Goal: Task Accomplishment & Management: Complete application form

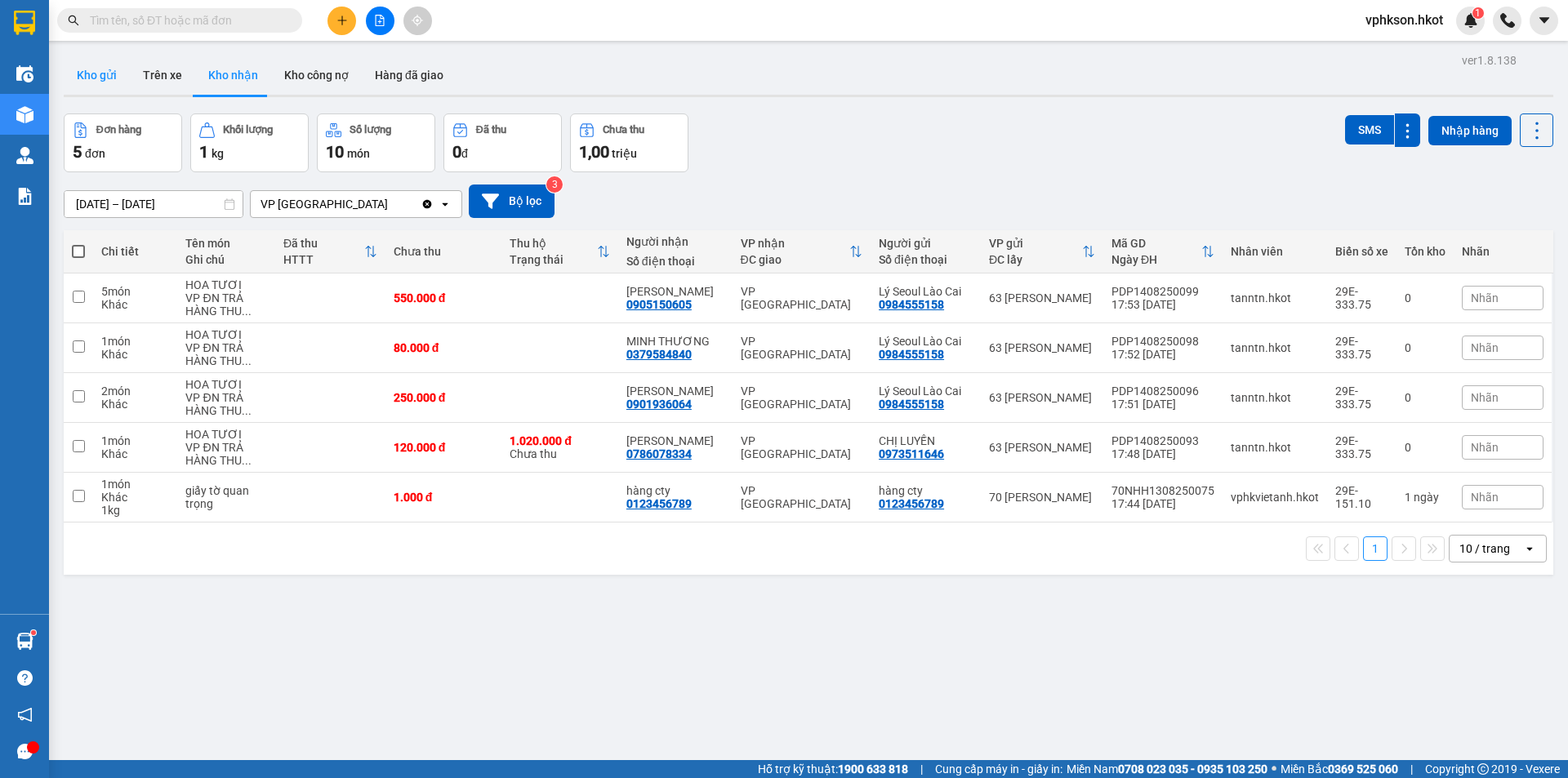
click at [119, 75] on button "Kho gửi" at bounding box center [96, 76] width 66 height 40
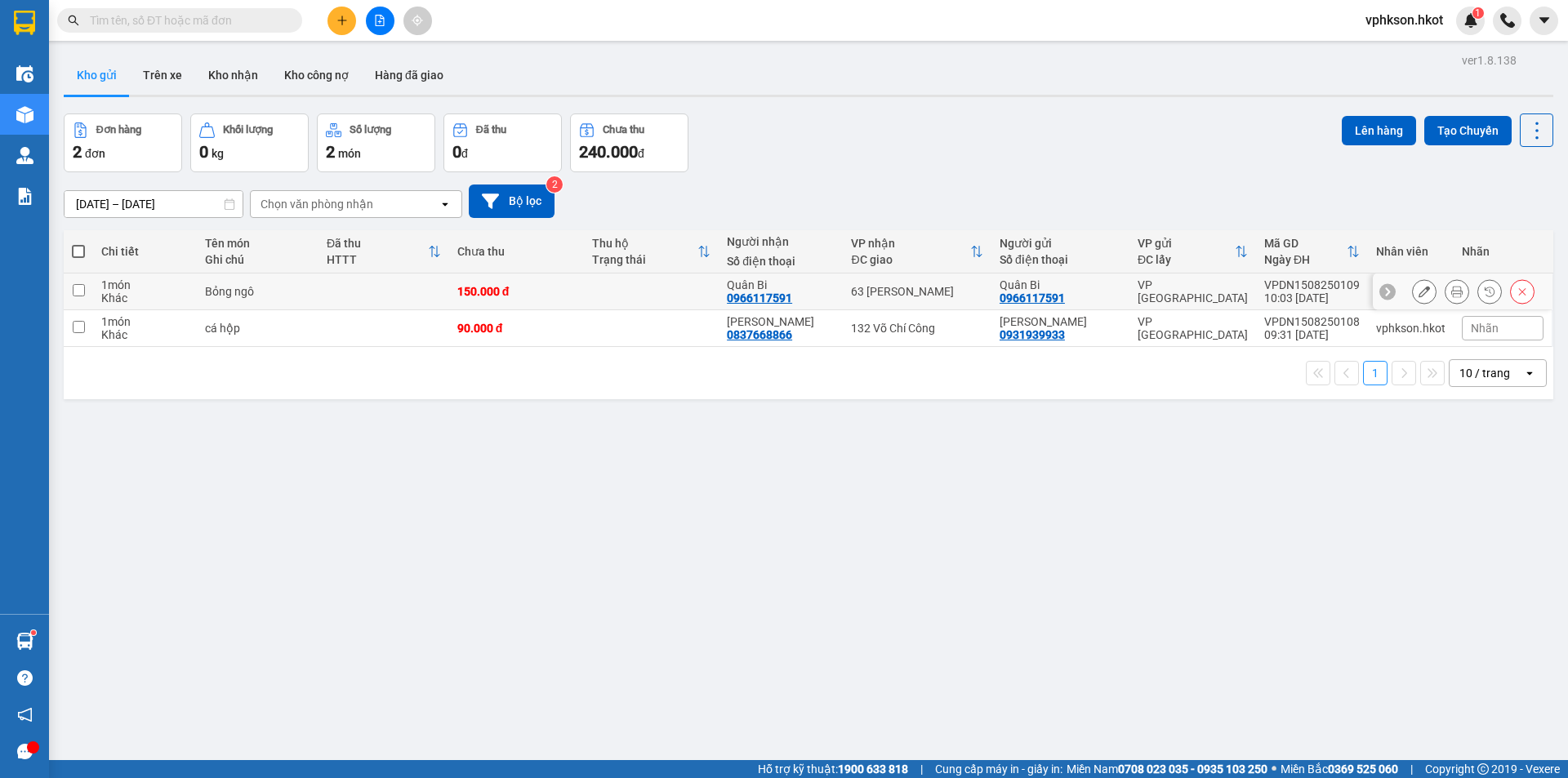
click at [78, 286] on input "checkbox" at bounding box center [79, 290] width 12 height 12
checkbox input "true"
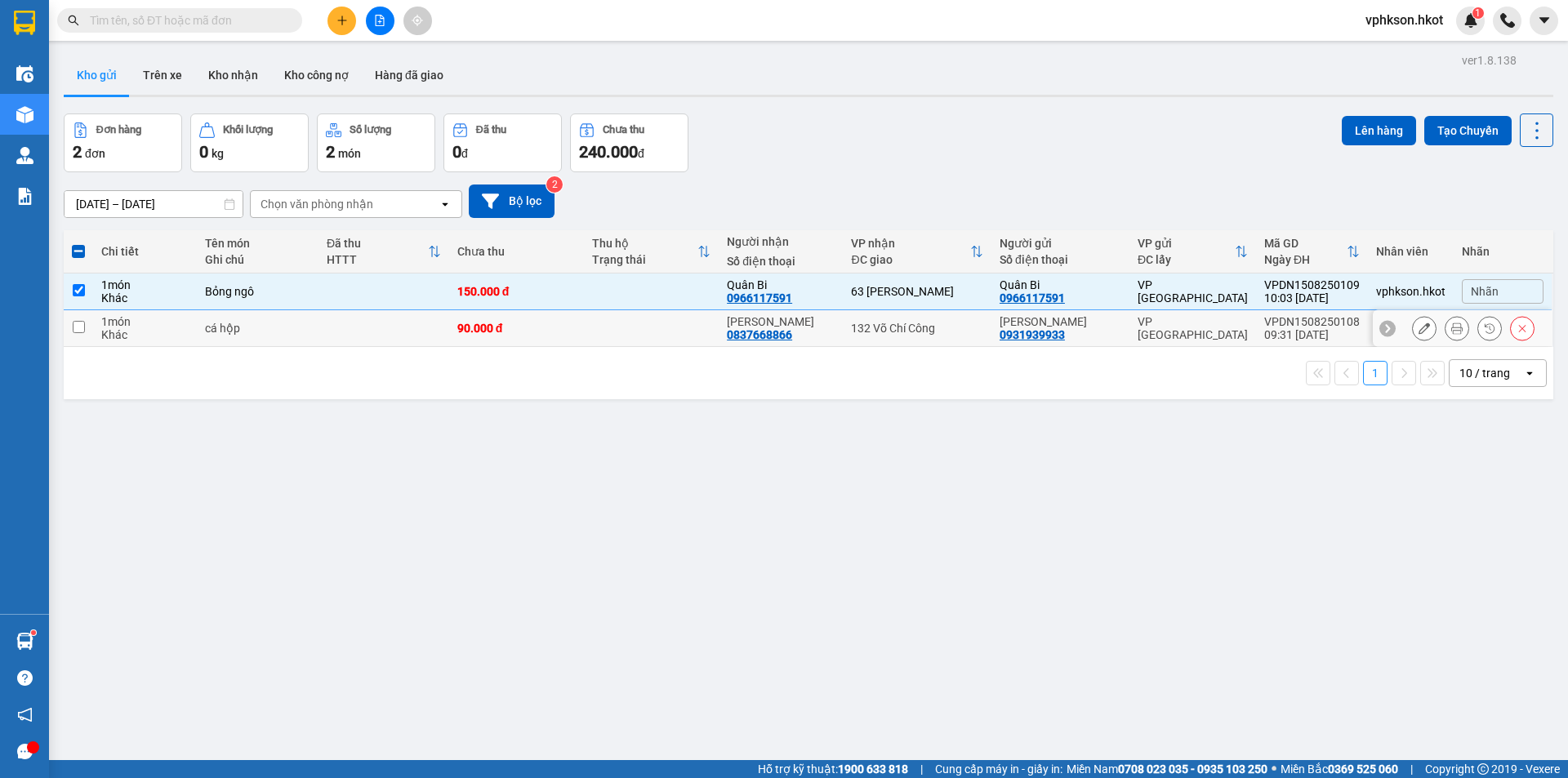
click at [77, 322] on input "checkbox" at bounding box center [79, 327] width 12 height 12
checkbox input "true"
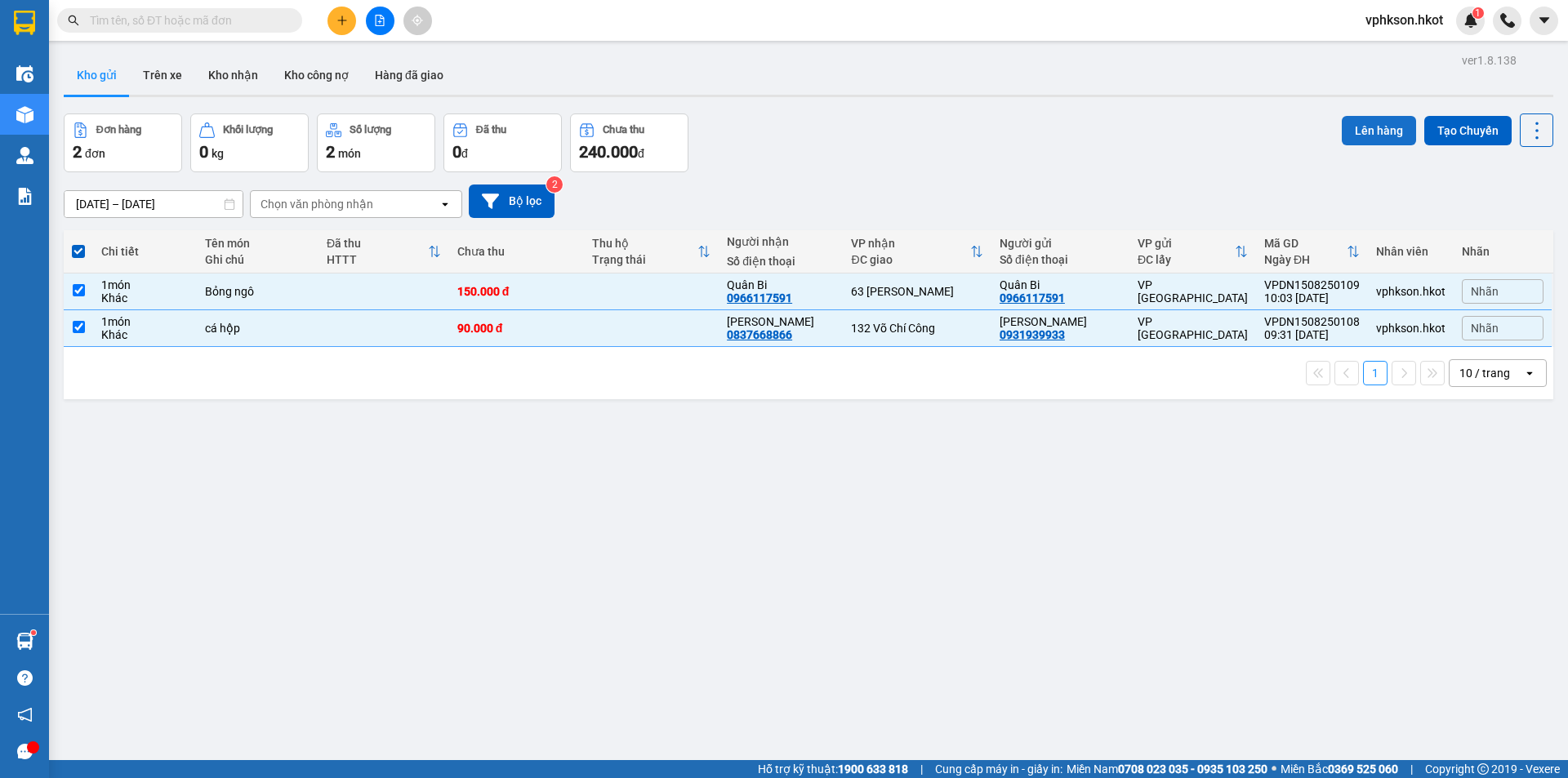
click at [1366, 124] on button "Lên hàng" at bounding box center [1378, 131] width 75 height 29
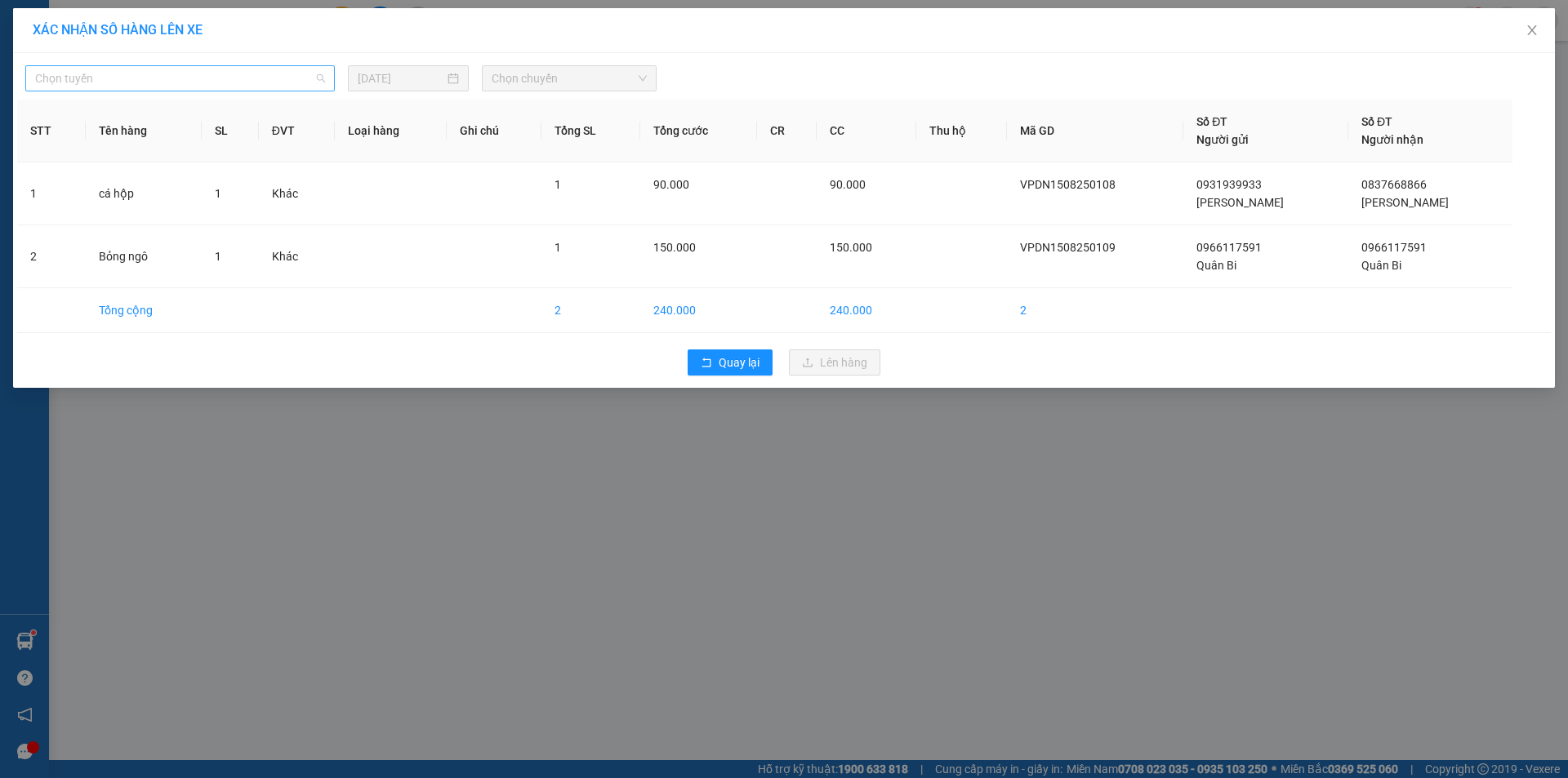
click at [147, 81] on span "Chọn tuyến" at bounding box center [180, 78] width 290 height 25
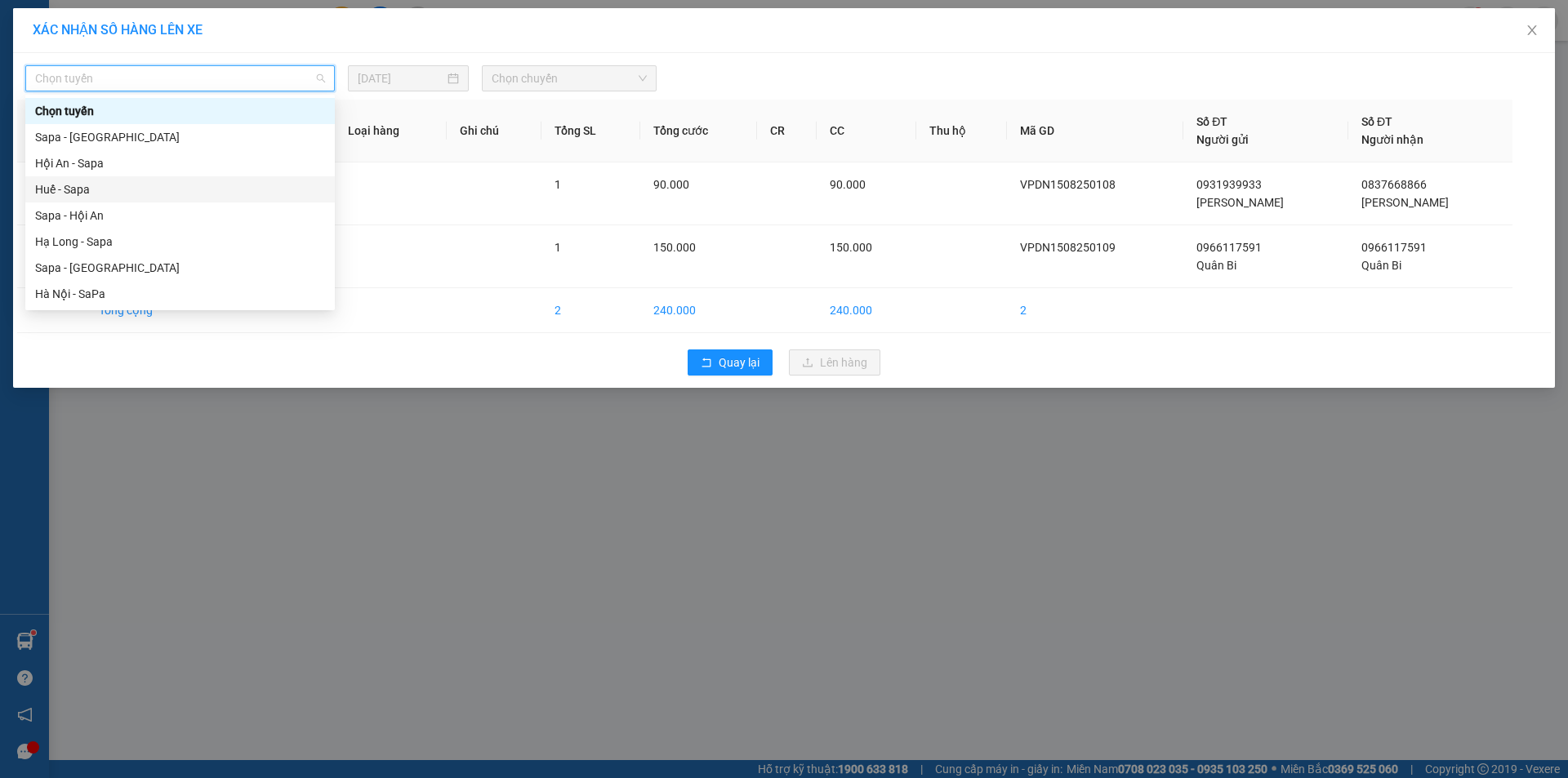
scroll to position [157, 0]
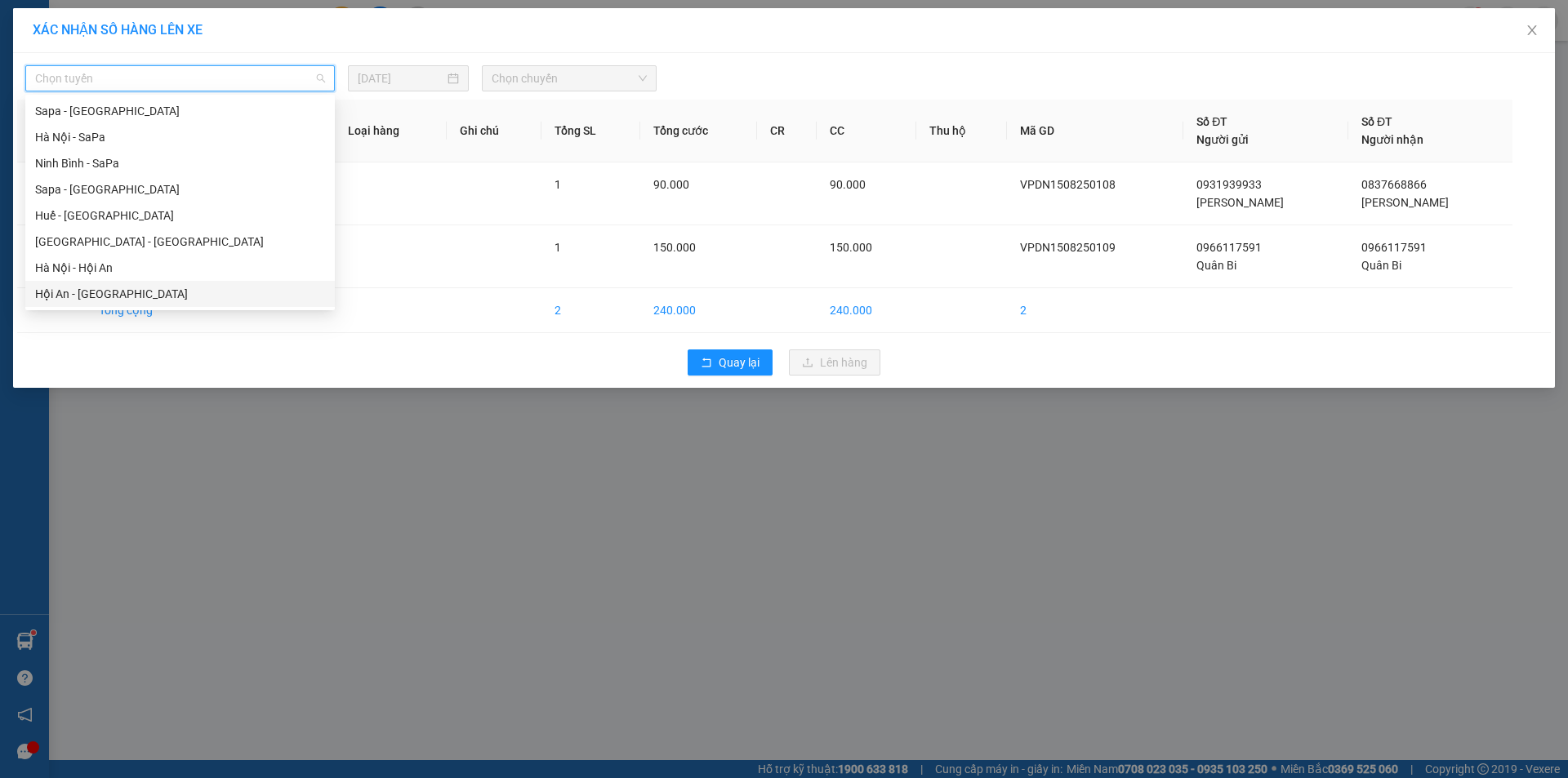
click at [104, 292] on div "Hội An - [GEOGRAPHIC_DATA]" at bounding box center [180, 294] width 290 height 18
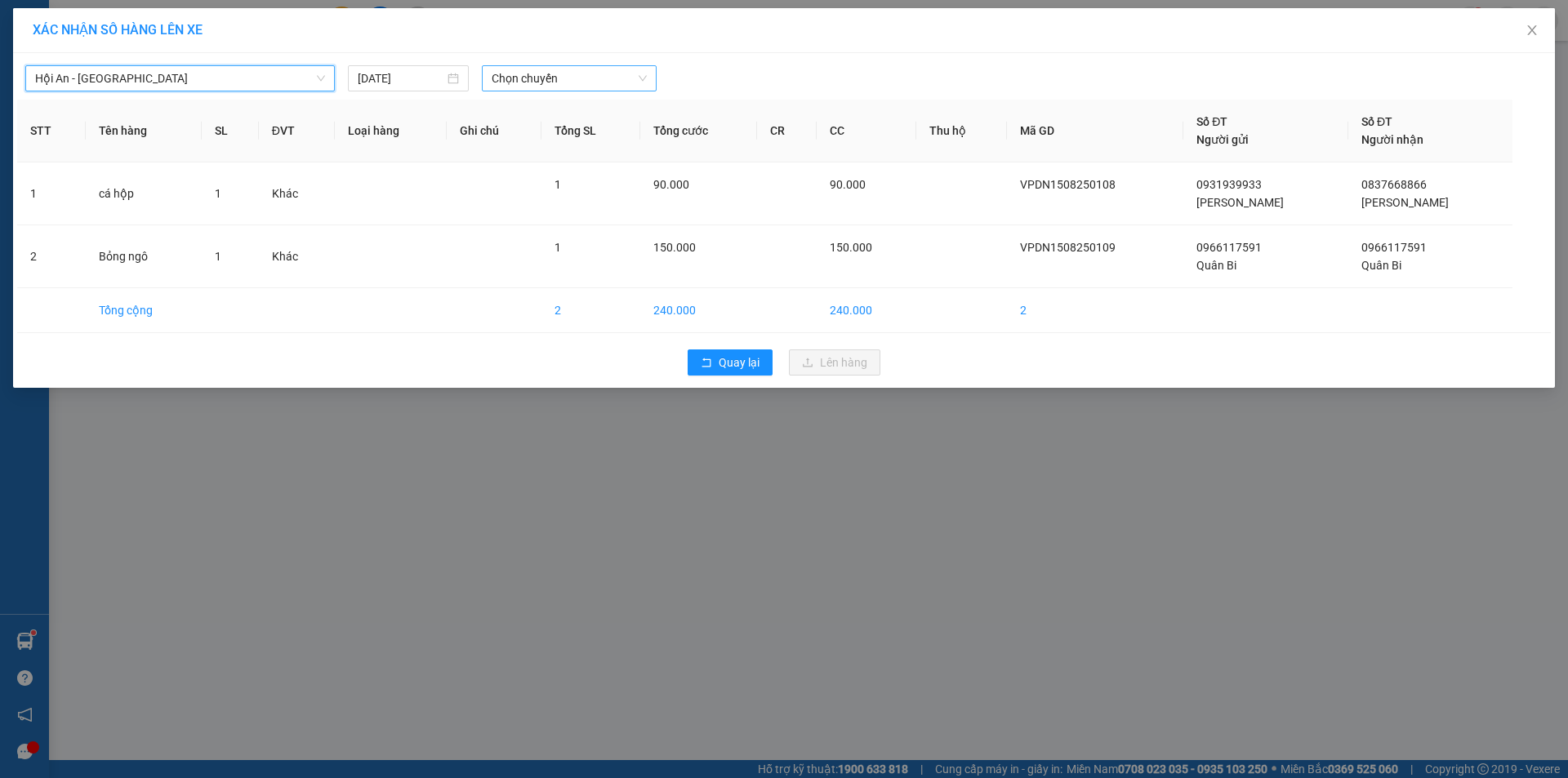
click at [562, 79] on span "Chọn chuyến" at bounding box center [569, 78] width 155 height 25
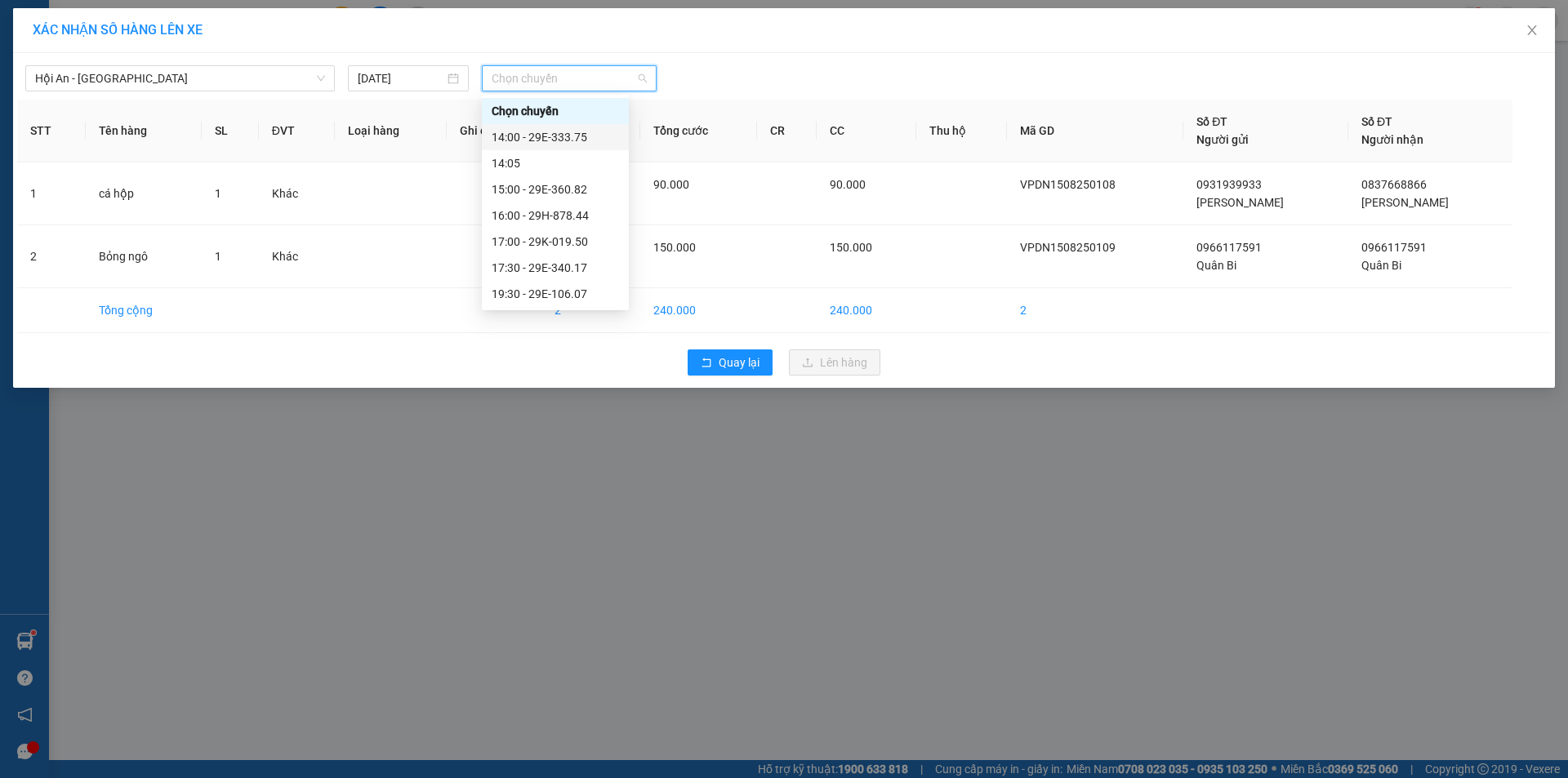
click at [576, 143] on div "14:00 - 29E-333.75" at bounding box center [556, 137] width 127 height 18
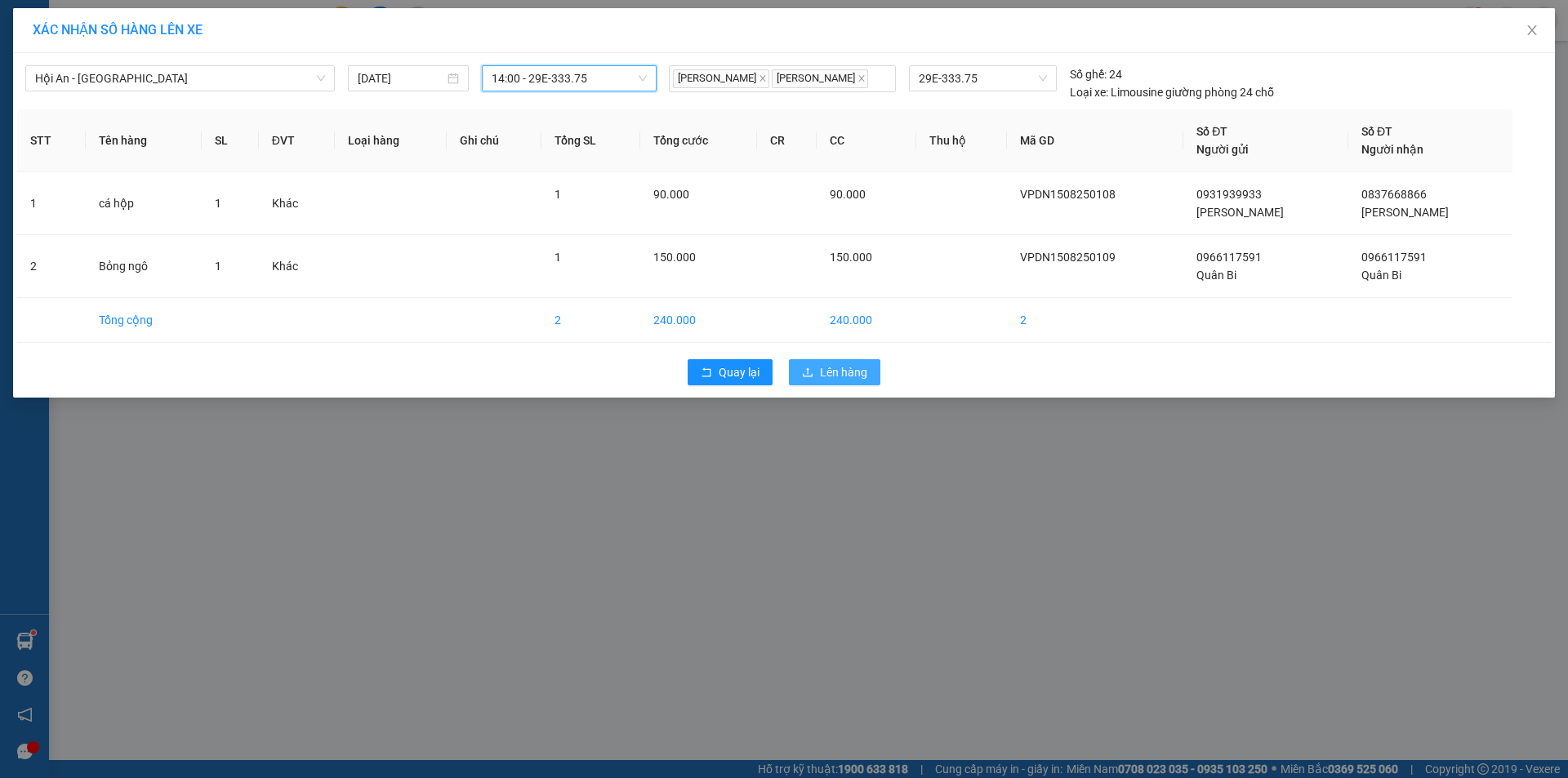
click at [843, 379] on span "Lên hàng" at bounding box center [843, 372] width 47 height 18
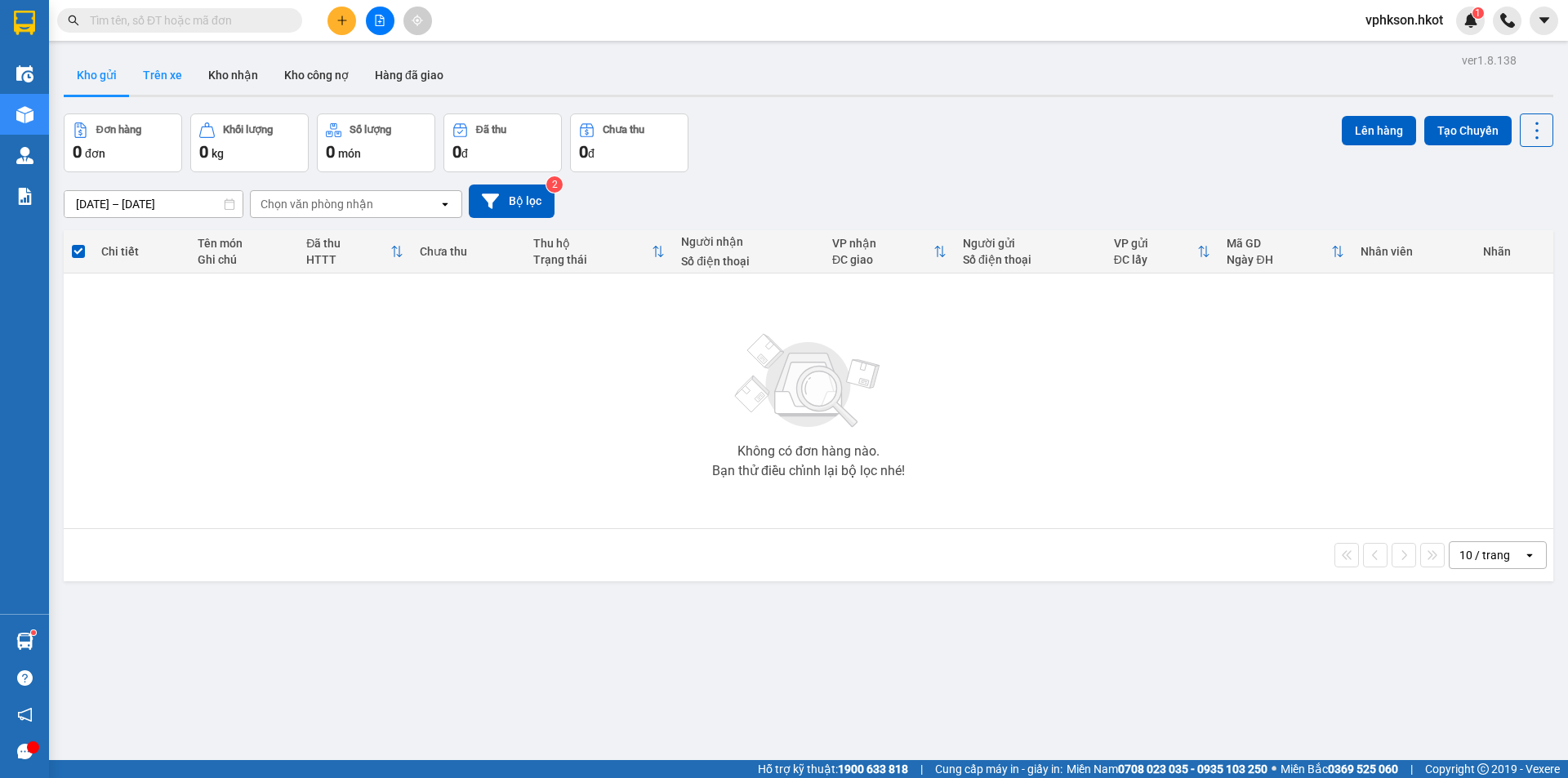
click at [161, 76] on button "Trên xe" at bounding box center [162, 76] width 65 height 40
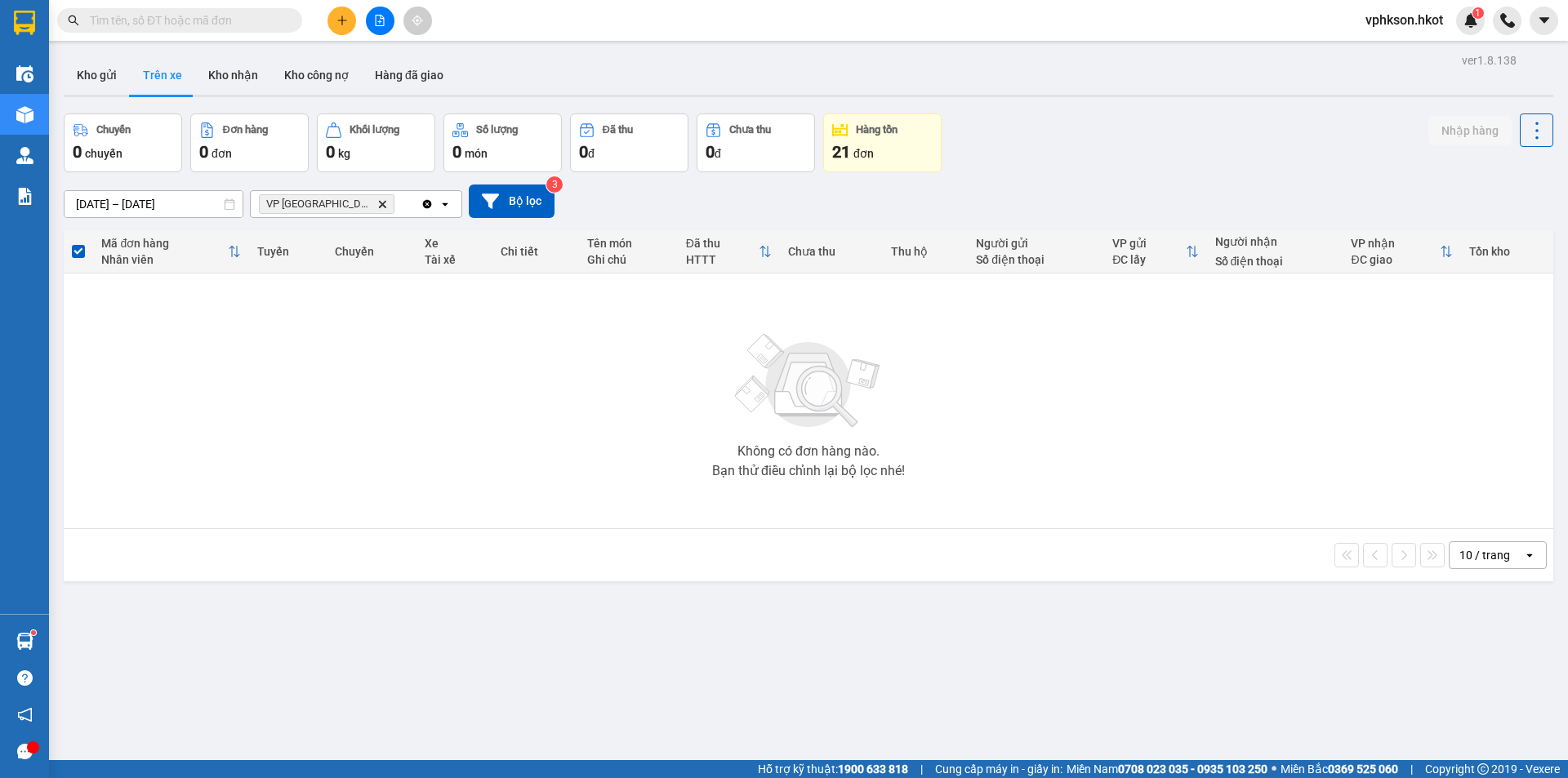
click at [379, 204] on icon "VP Đà Nẵng, close by backspace" at bounding box center [382, 204] width 8 height 8
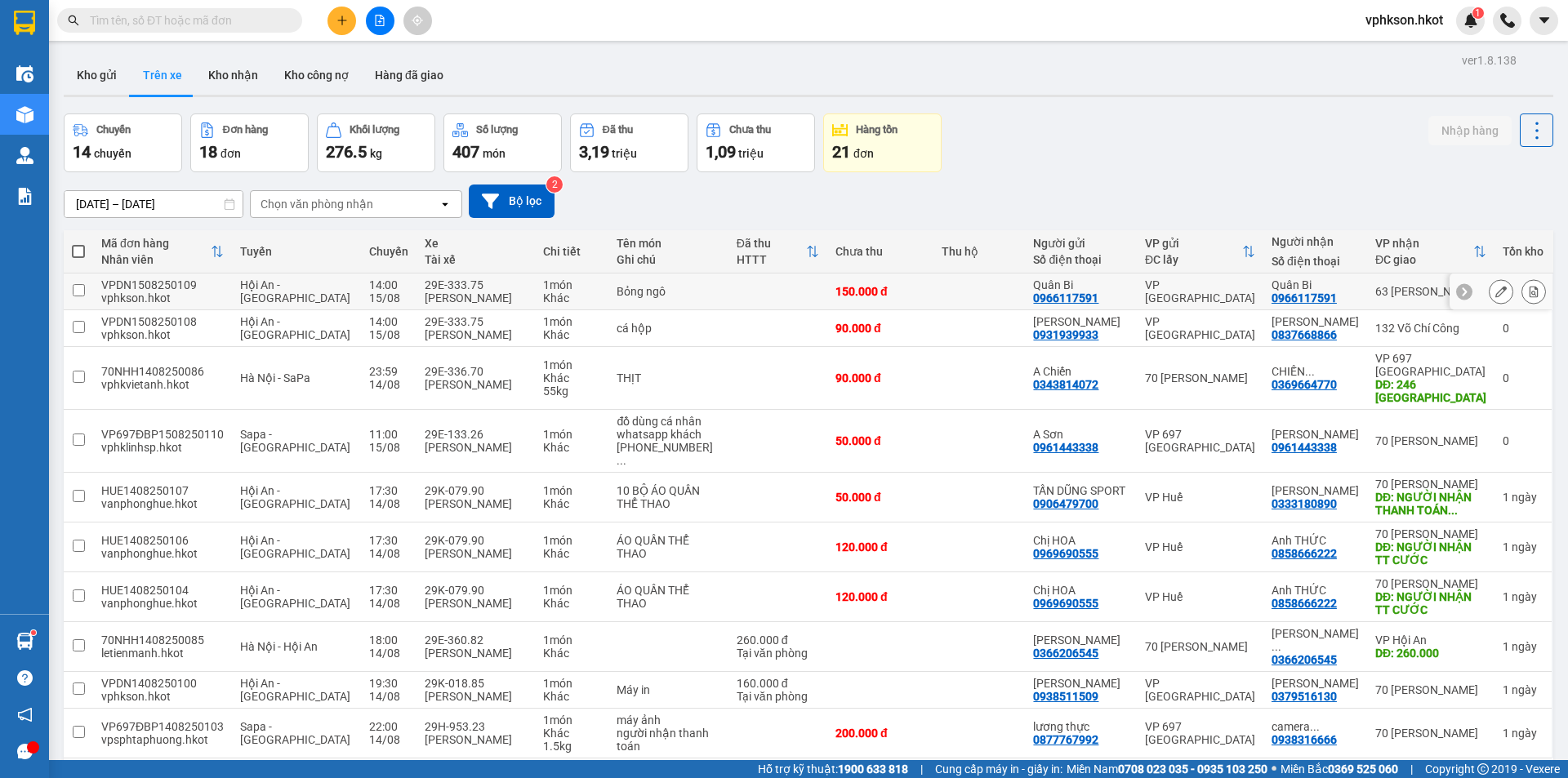
click at [90, 292] on td at bounding box center [78, 292] width 29 height 37
checkbox input "true"
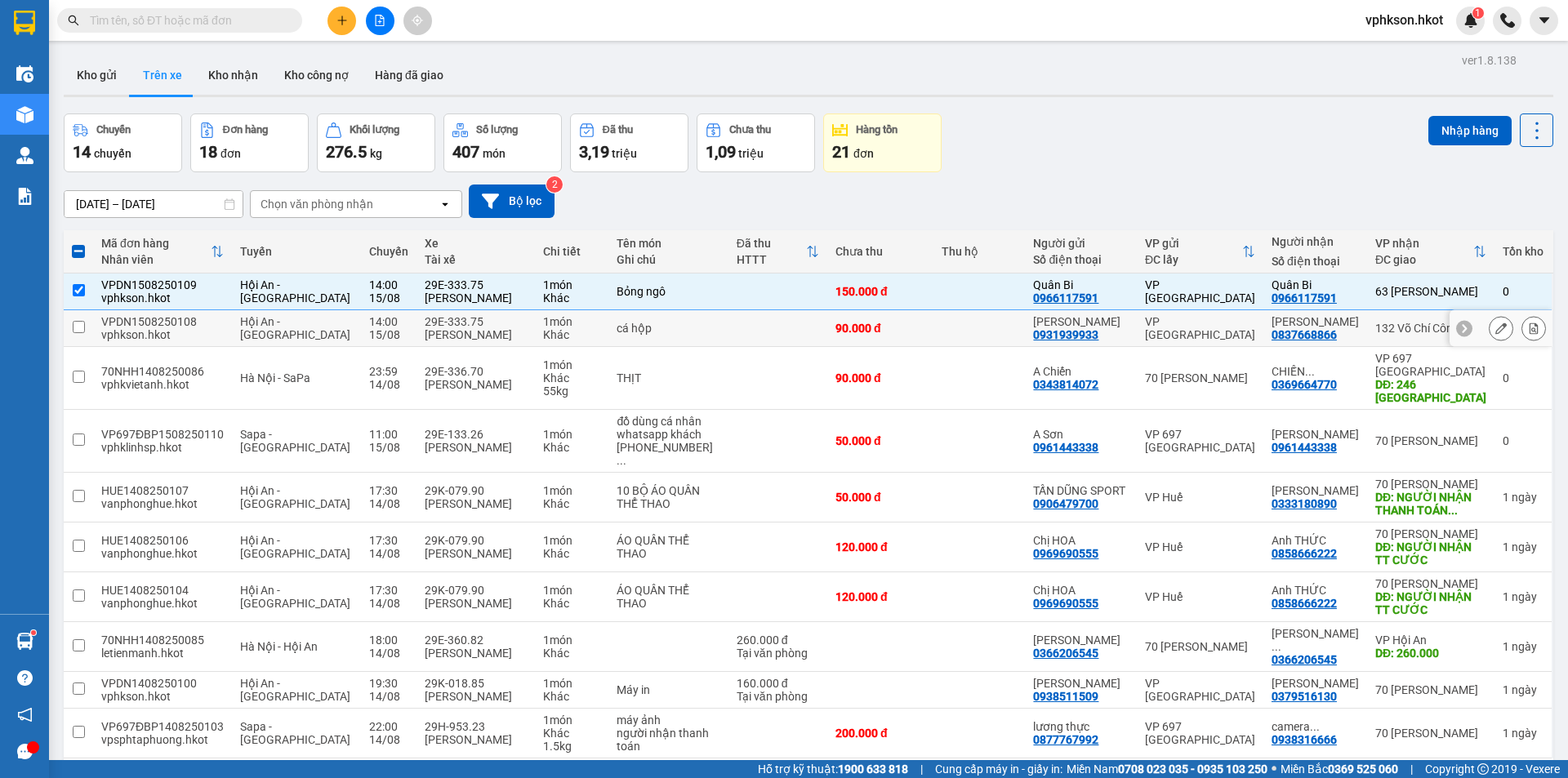
click at [79, 324] on input "checkbox" at bounding box center [79, 327] width 12 height 12
checkbox input "true"
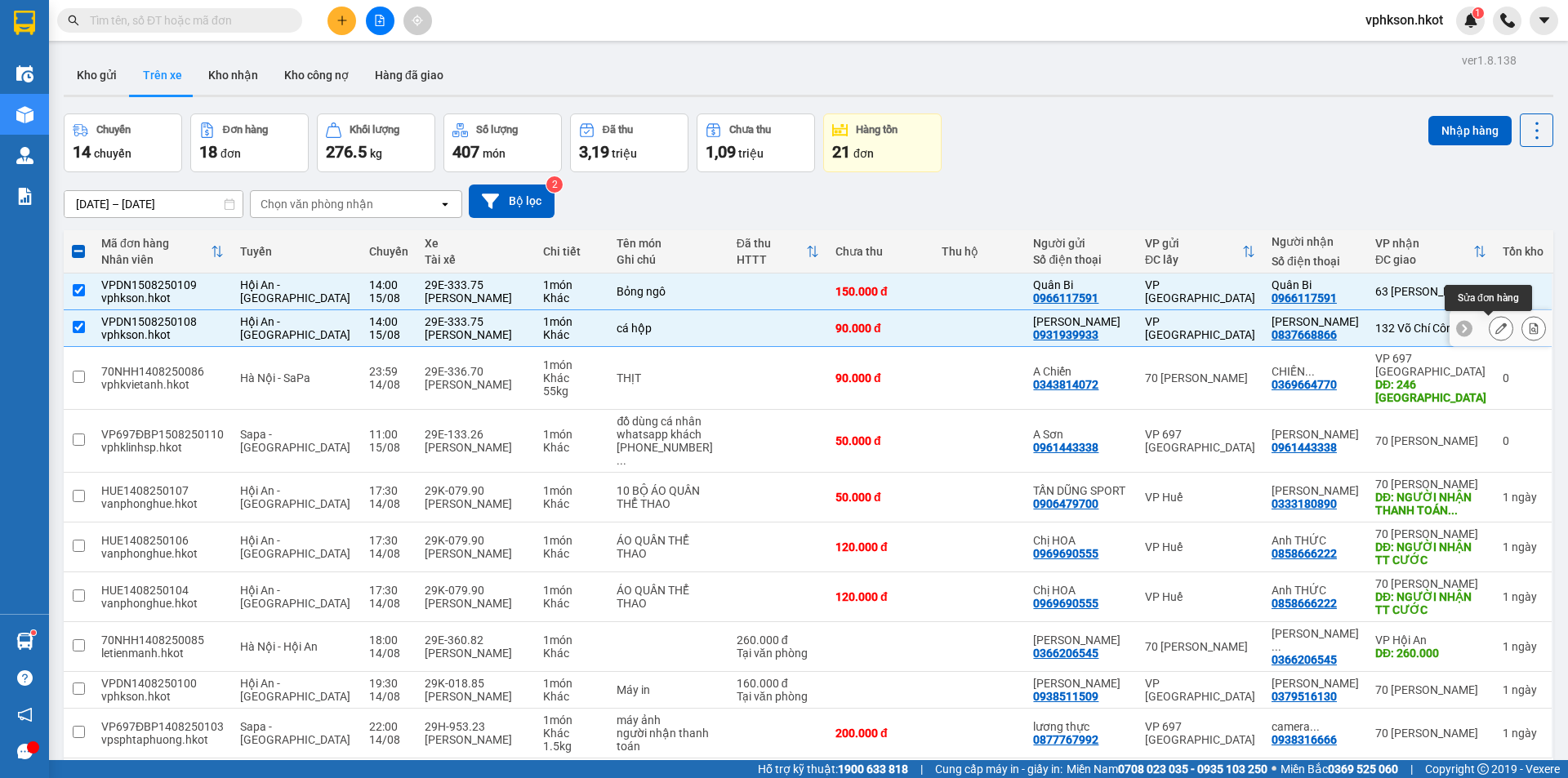
click at [1495, 331] on icon at bounding box center [1500, 328] width 11 height 11
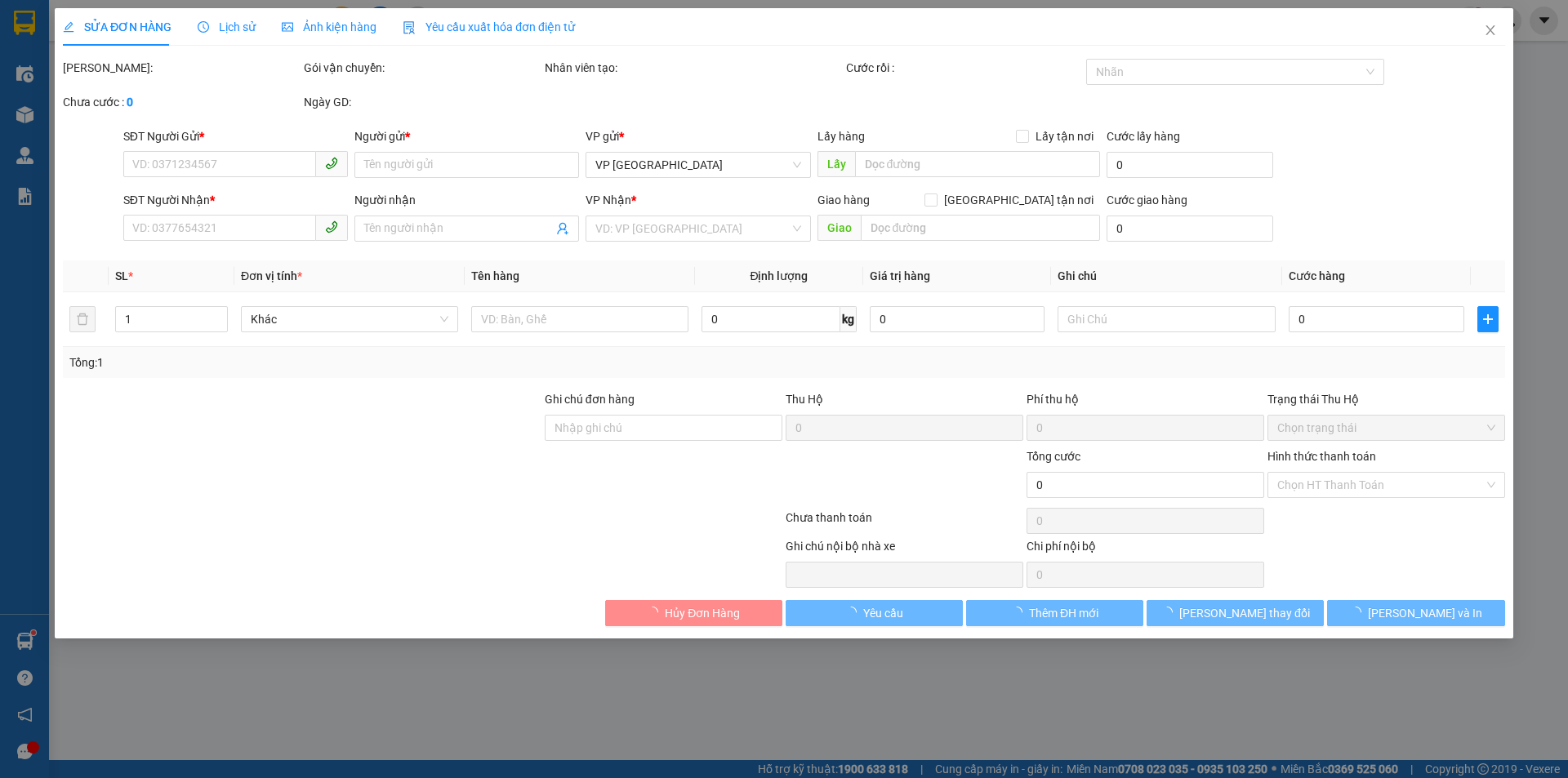
type input "0931939933"
type input "[PERSON_NAME]"
type input "0837668866"
type input "[PERSON_NAME]"
type input "90.000"
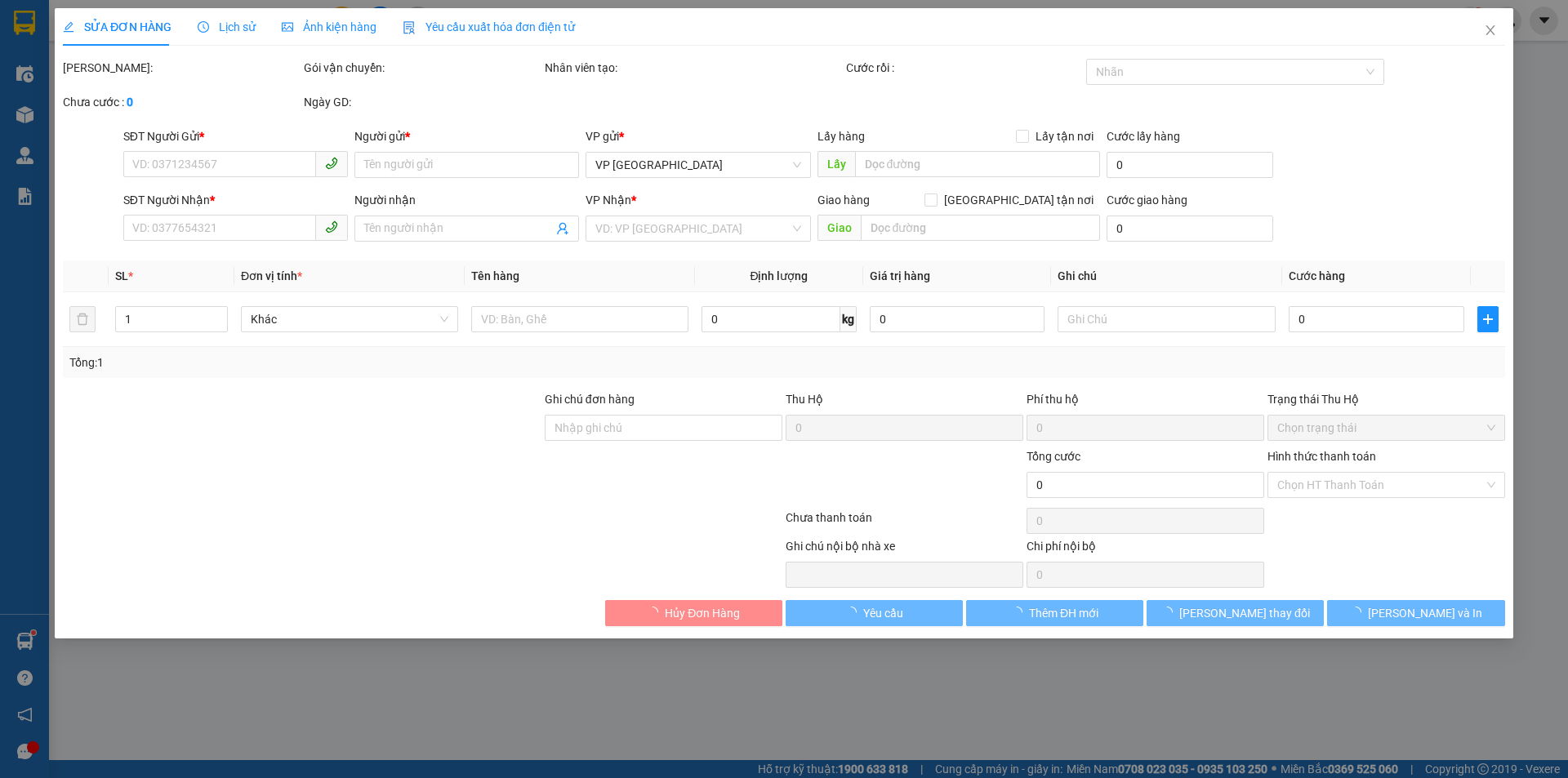
type input "90.000"
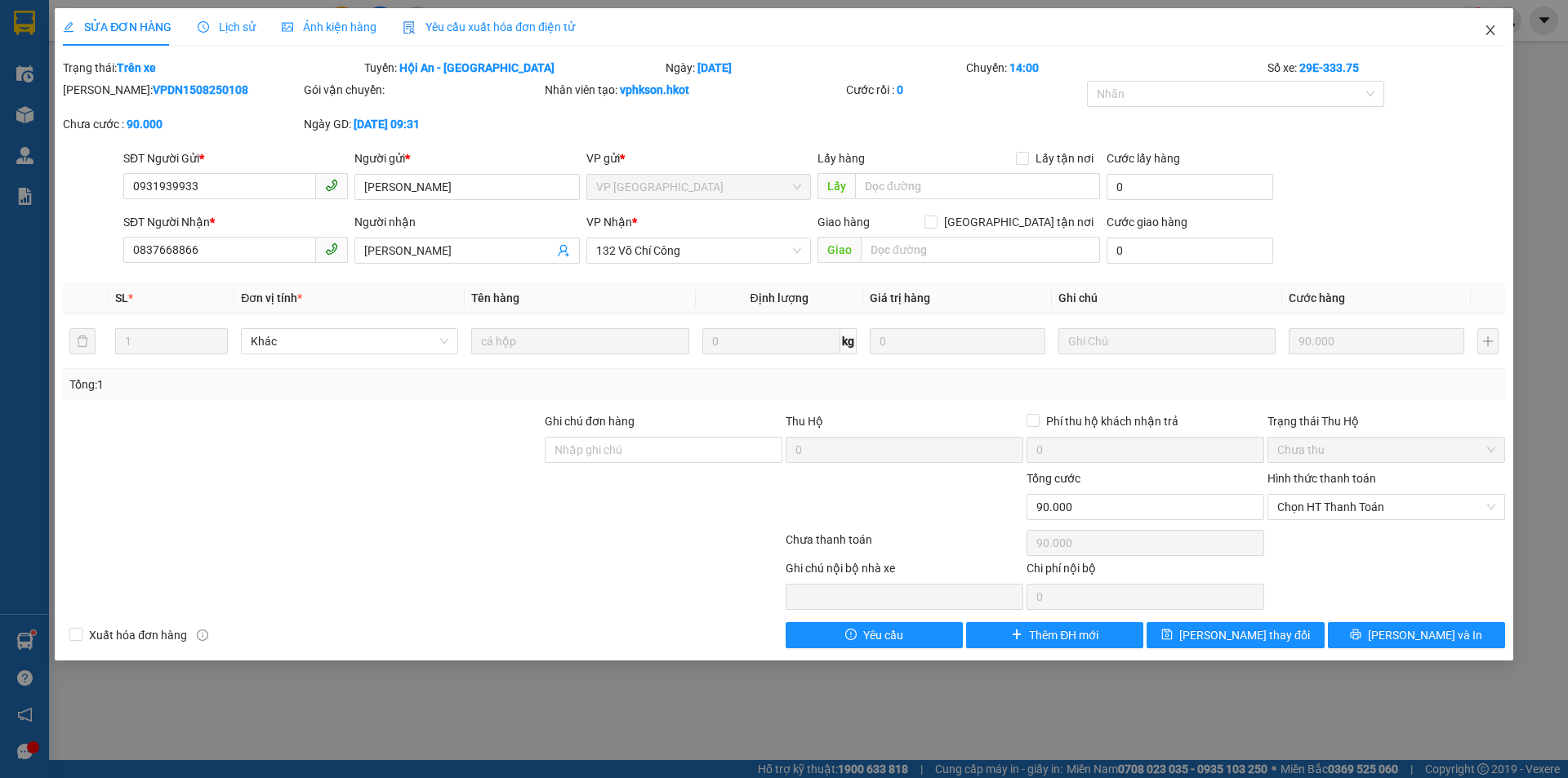
click at [1494, 33] on icon "close" at bounding box center [1490, 30] width 13 height 13
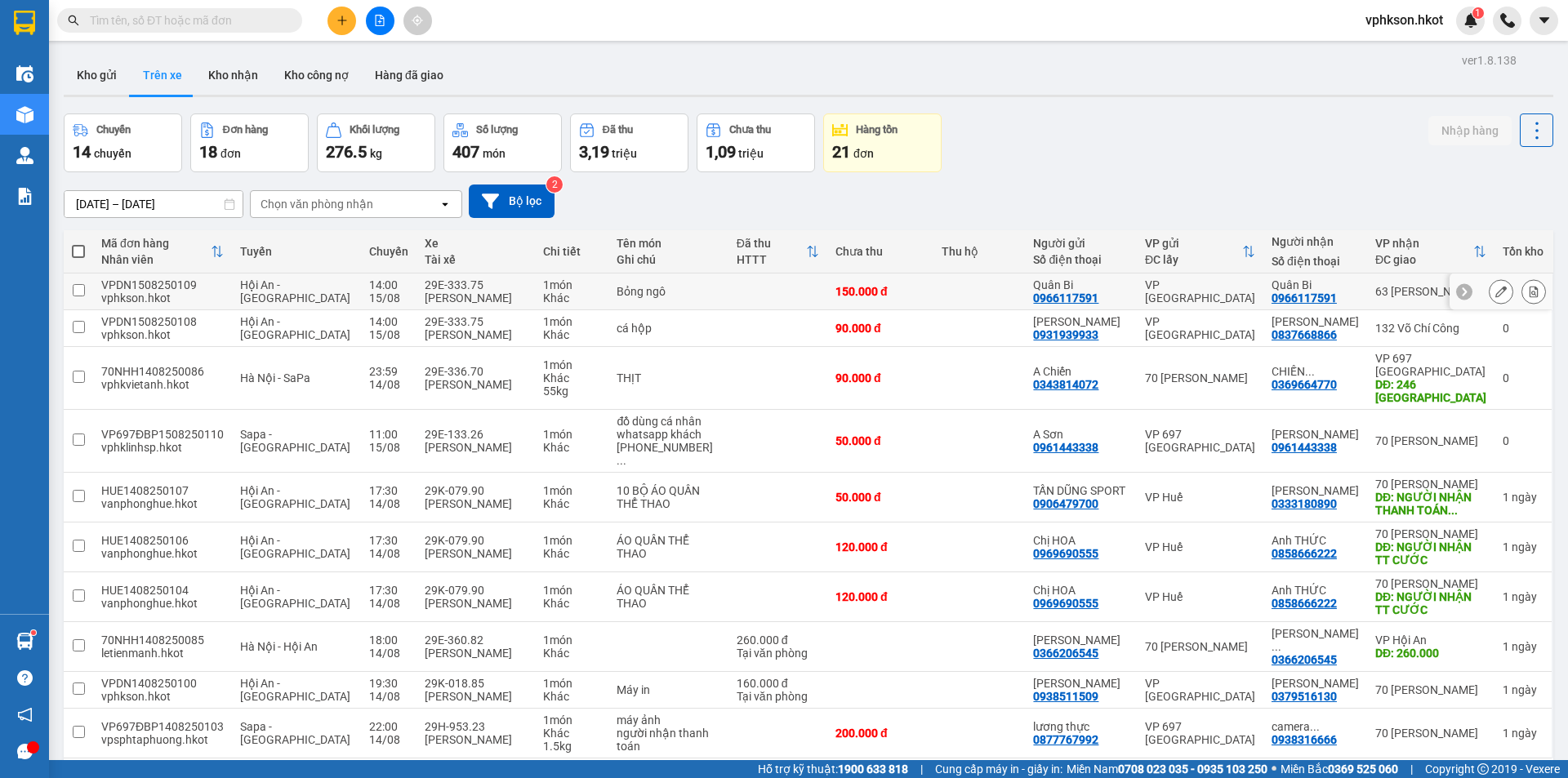
click at [82, 295] on input "checkbox" at bounding box center [79, 290] width 12 height 12
checkbox input "true"
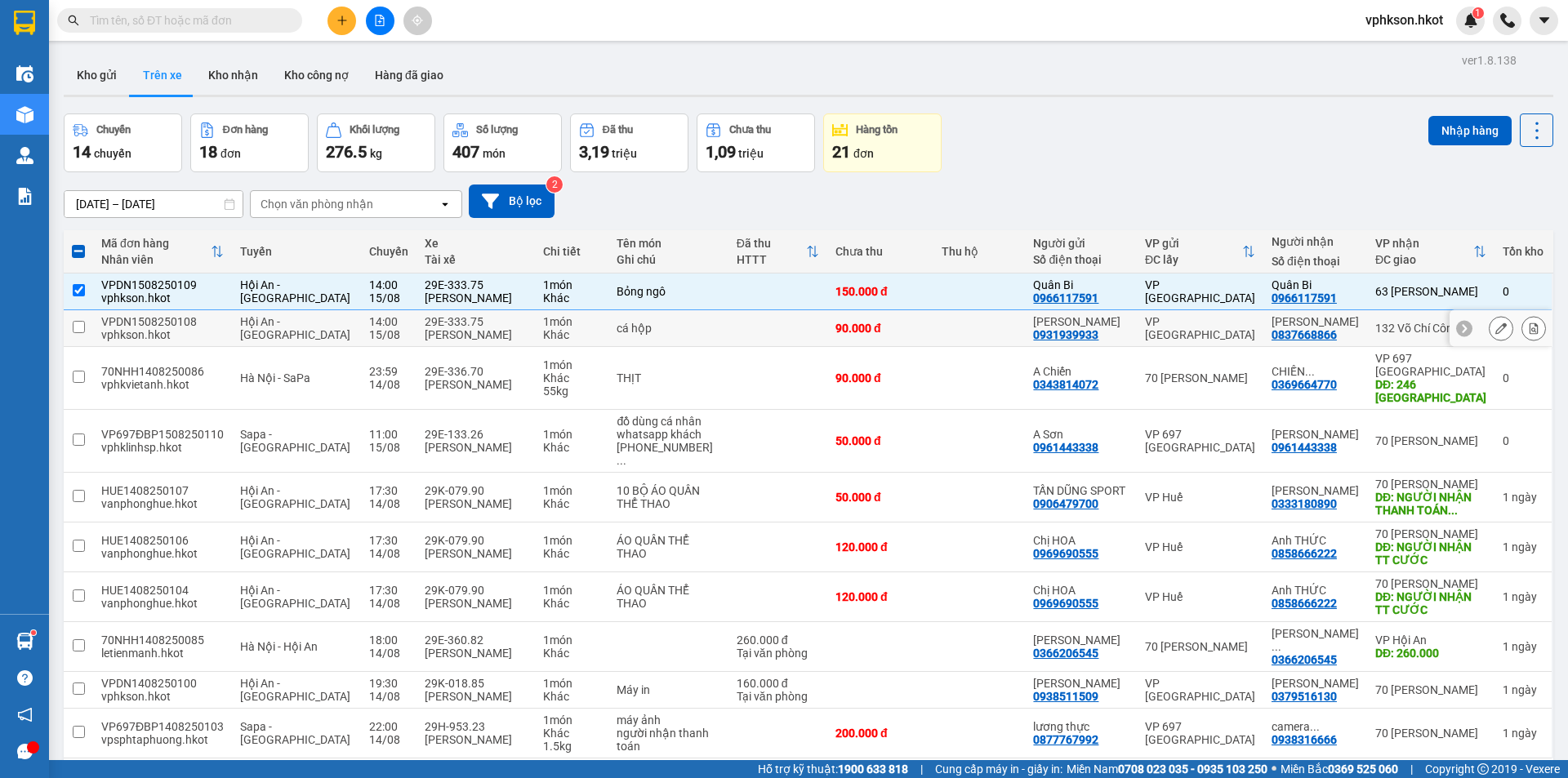
click at [76, 325] on input "checkbox" at bounding box center [79, 327] width 12 height 12
checkbox input "true"
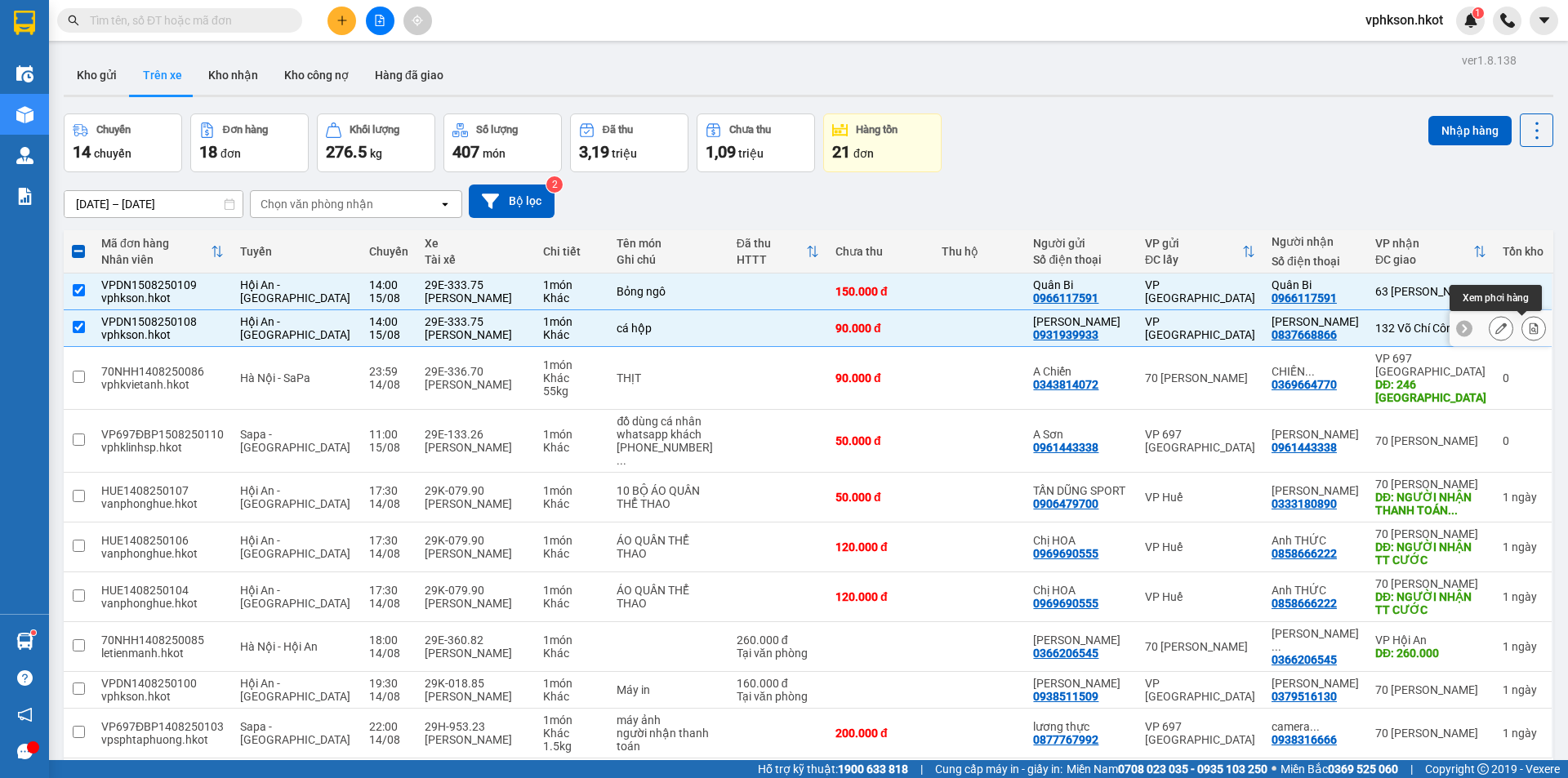
click at [1529, 325] on icon at bounding box center [1534, 328] width 9 height 11
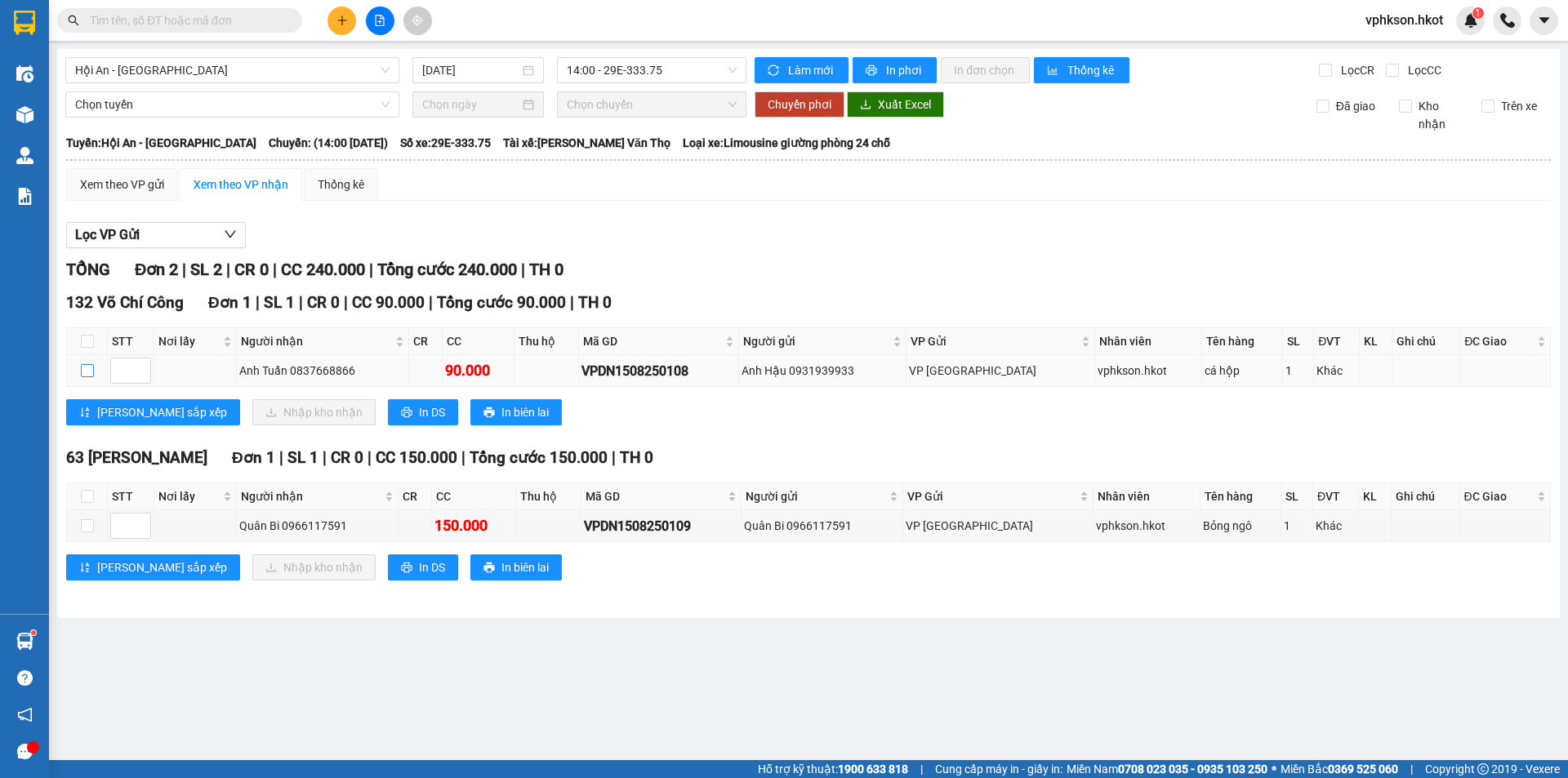
click at [86, 377] on input "checkbox" at bounding box center [87, 370] width 13 height 13
checkbox input "true"
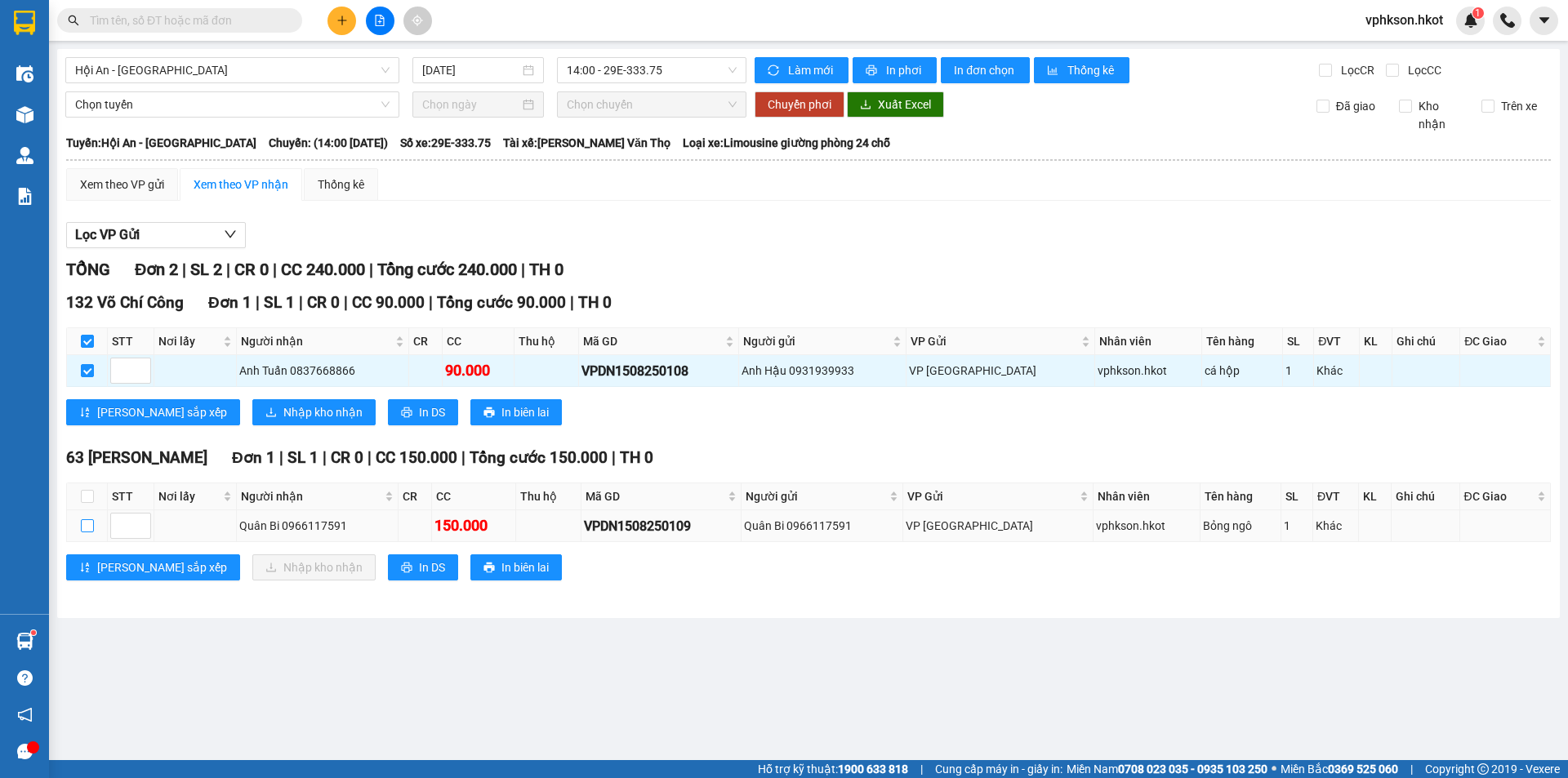
click at [81, 527] on input "checkbox" at bounding box center [87, 526] width 13 height 13
checkbox input "true"
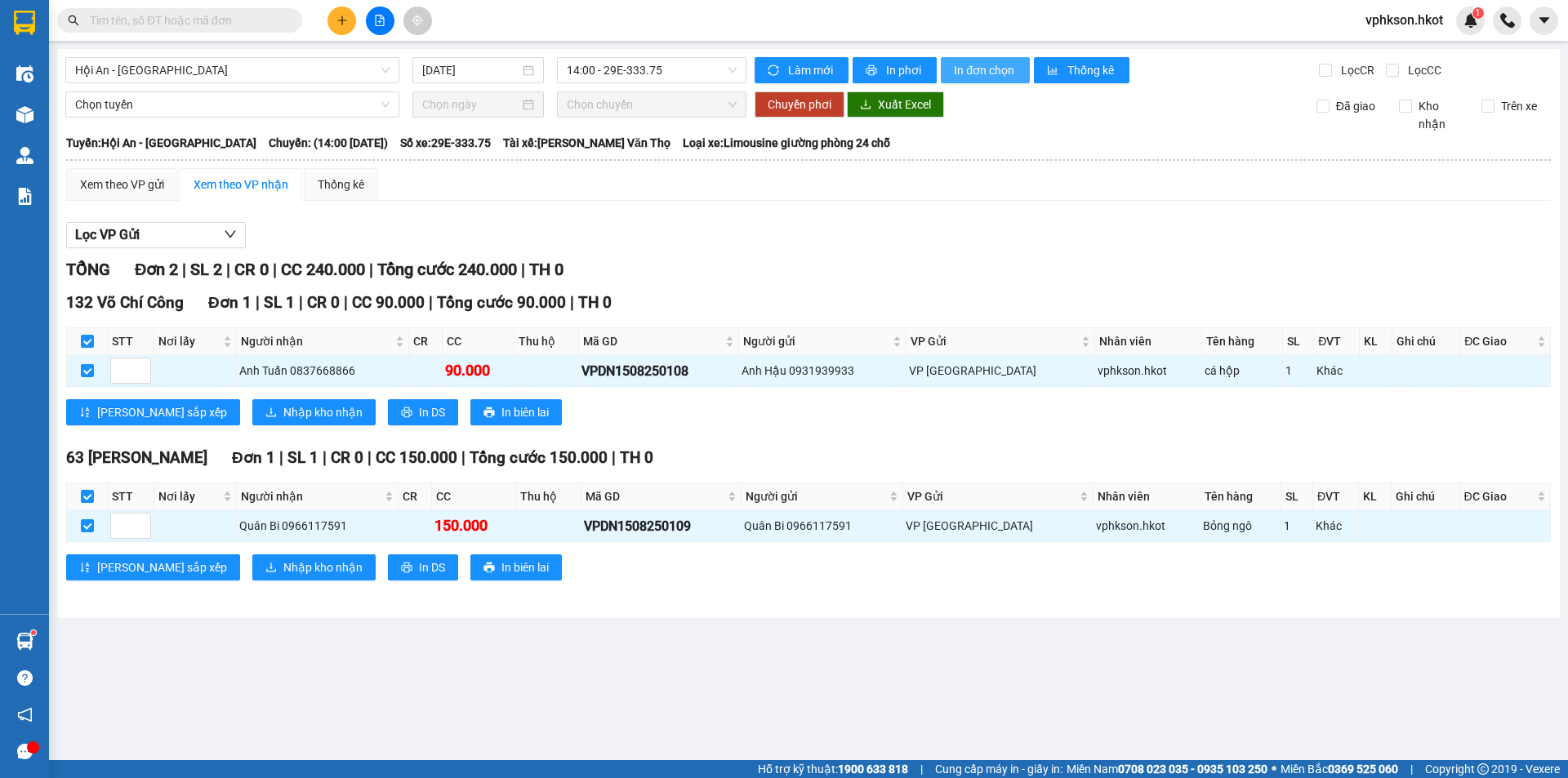
click at [979, 70] on span "In đơn chọn" at bounding box center [985, 70] width 63 height 18
click at [343, 25] on icon "plus" at bounding box center [342, 20] width 11 height 11
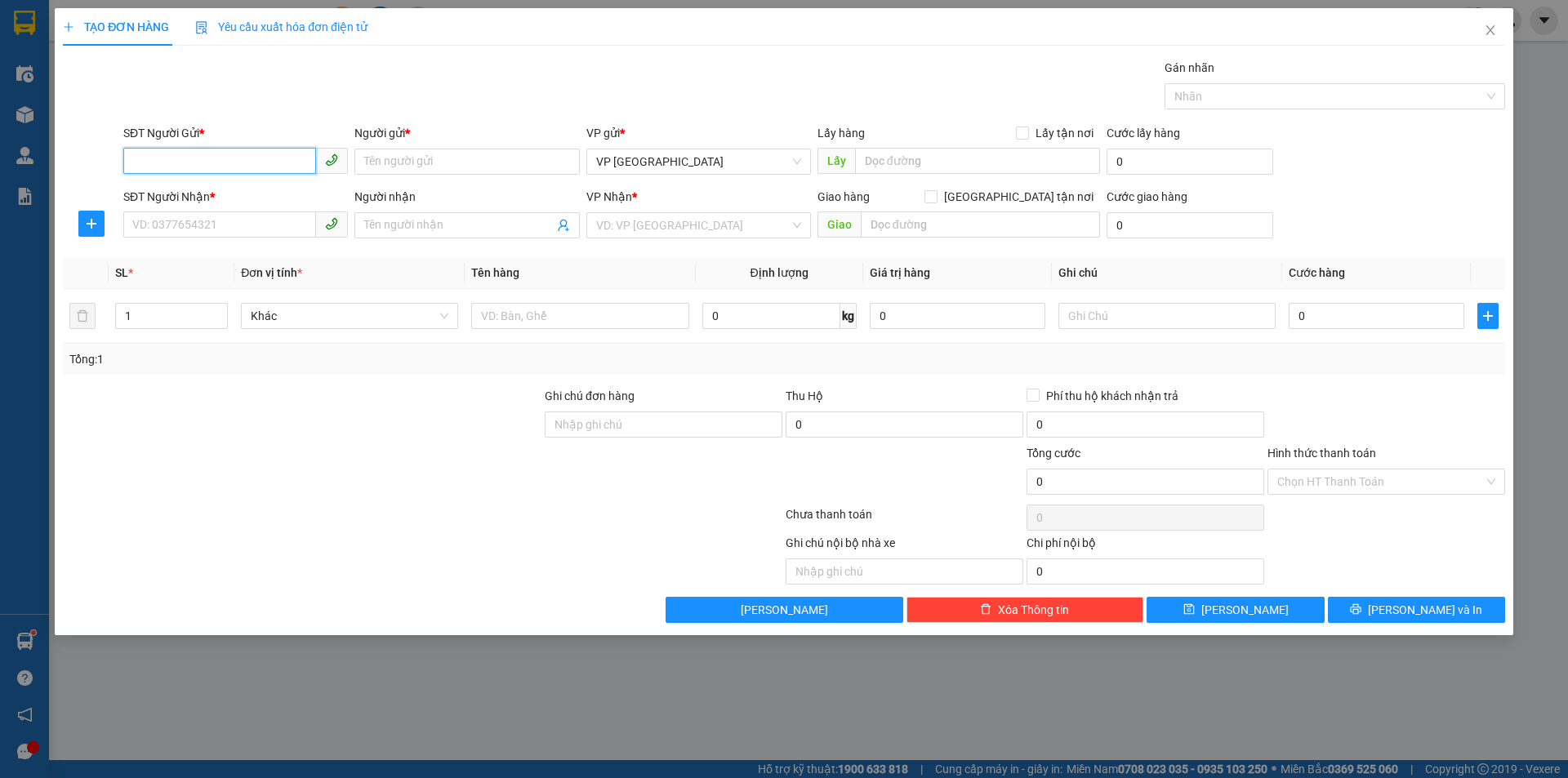
click at [167, 174] on span at bounding box center [236, 161] width 225 height 26
click at [199, 225] on input "SĐT Người Nhận *" at bounding box center [220, 224] width 192 height 26
click at [194, 147] on div "SĐT Người Gửi *" at bounding box center [236, 137] width 225 height 25
click at [188, 153] on input "SĐT Người Gửi *" at bounding box center [220, 161] width 192 height 26
click at [775, 314] on input "0" at bounding box center [771, 316] width 138 height 26
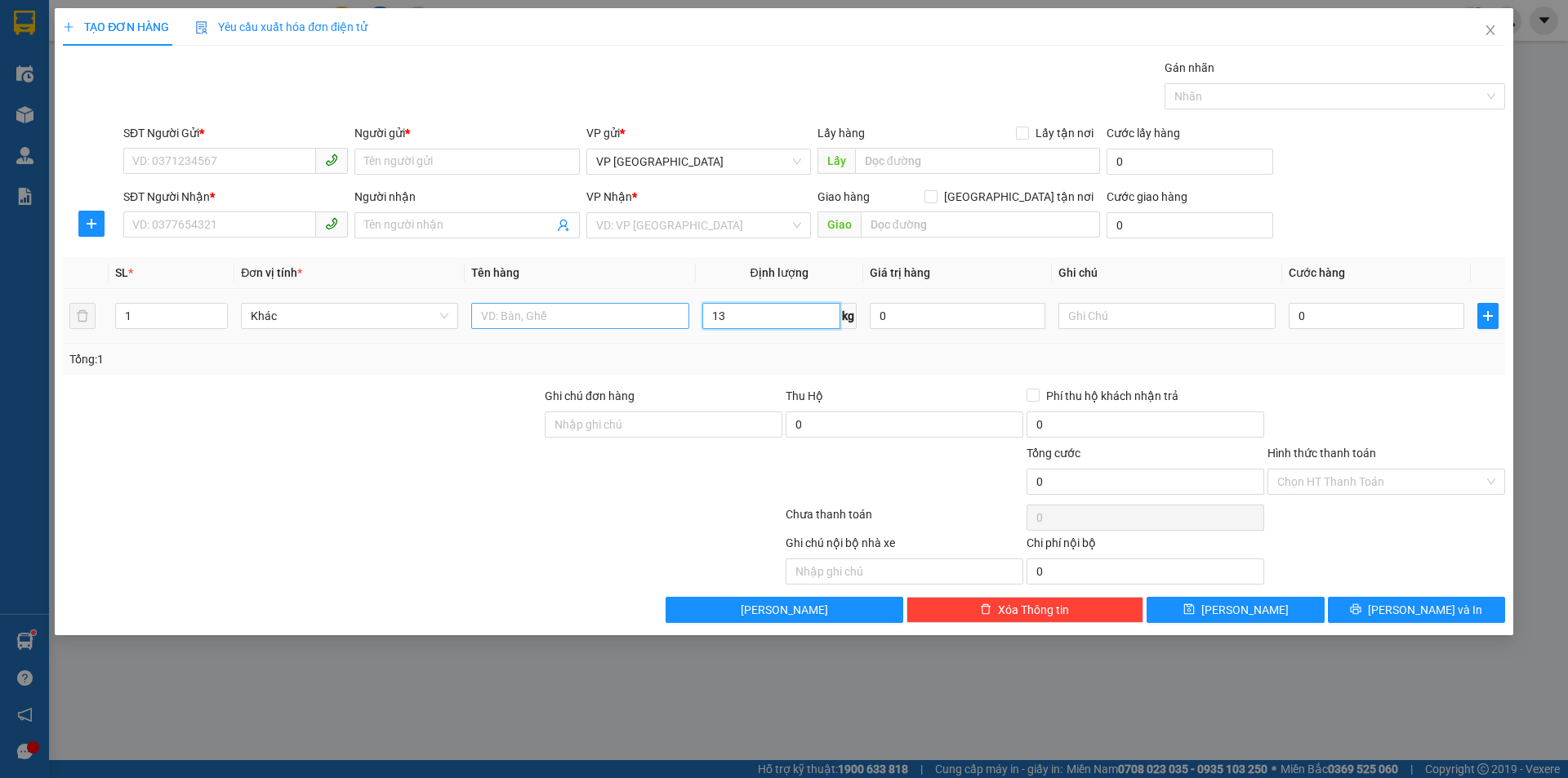
type input "13"
click at [571, 314] on input "text" at bounding box center [580, 316] width 217 height 26
type input "a"
type input "á"
type input "Cá đông lạnh"
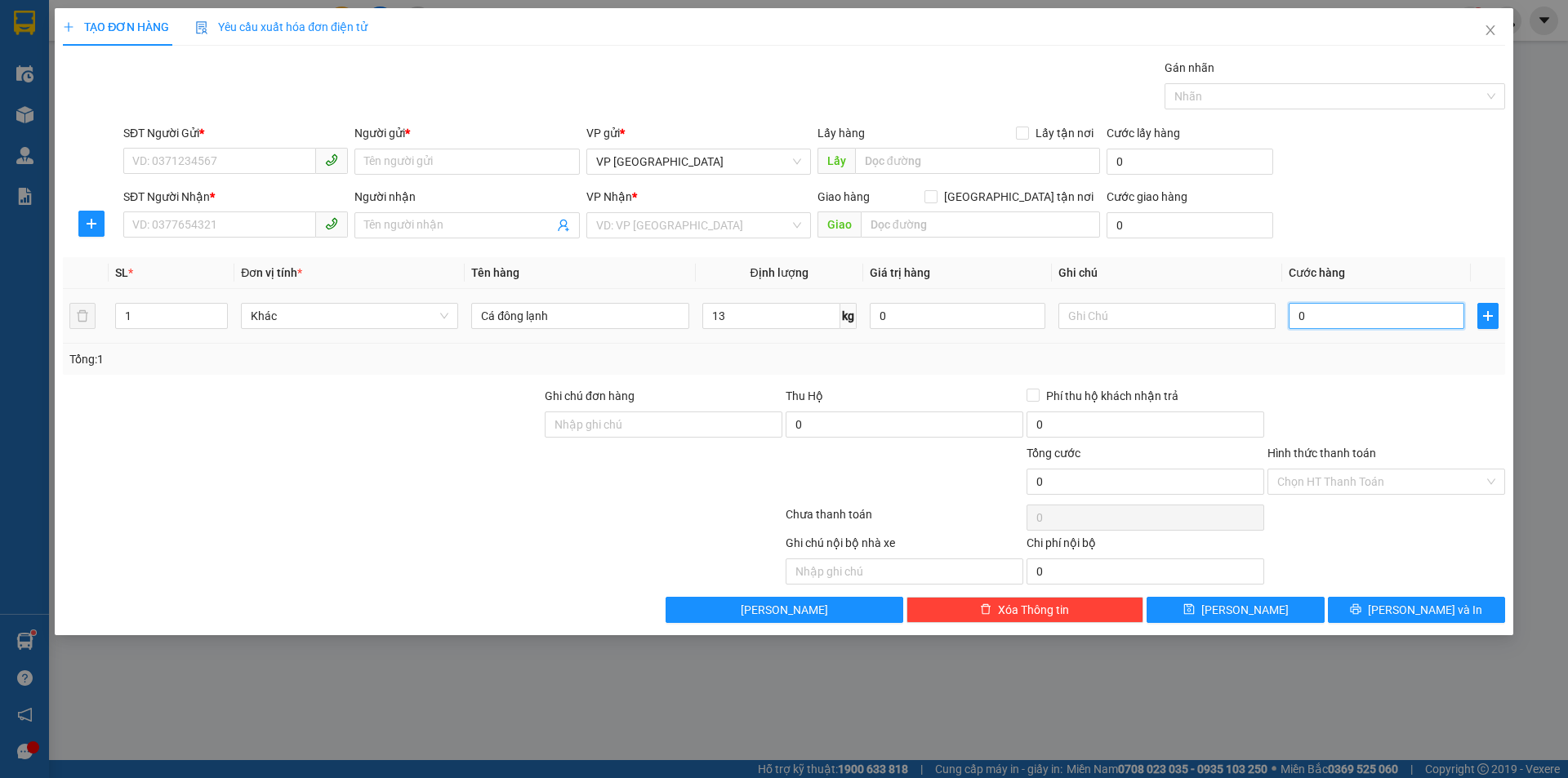
click at [1318, 319] on input "0" at bounding box center [1377, 316] width 175 height 26
type input "1"
type input "10"
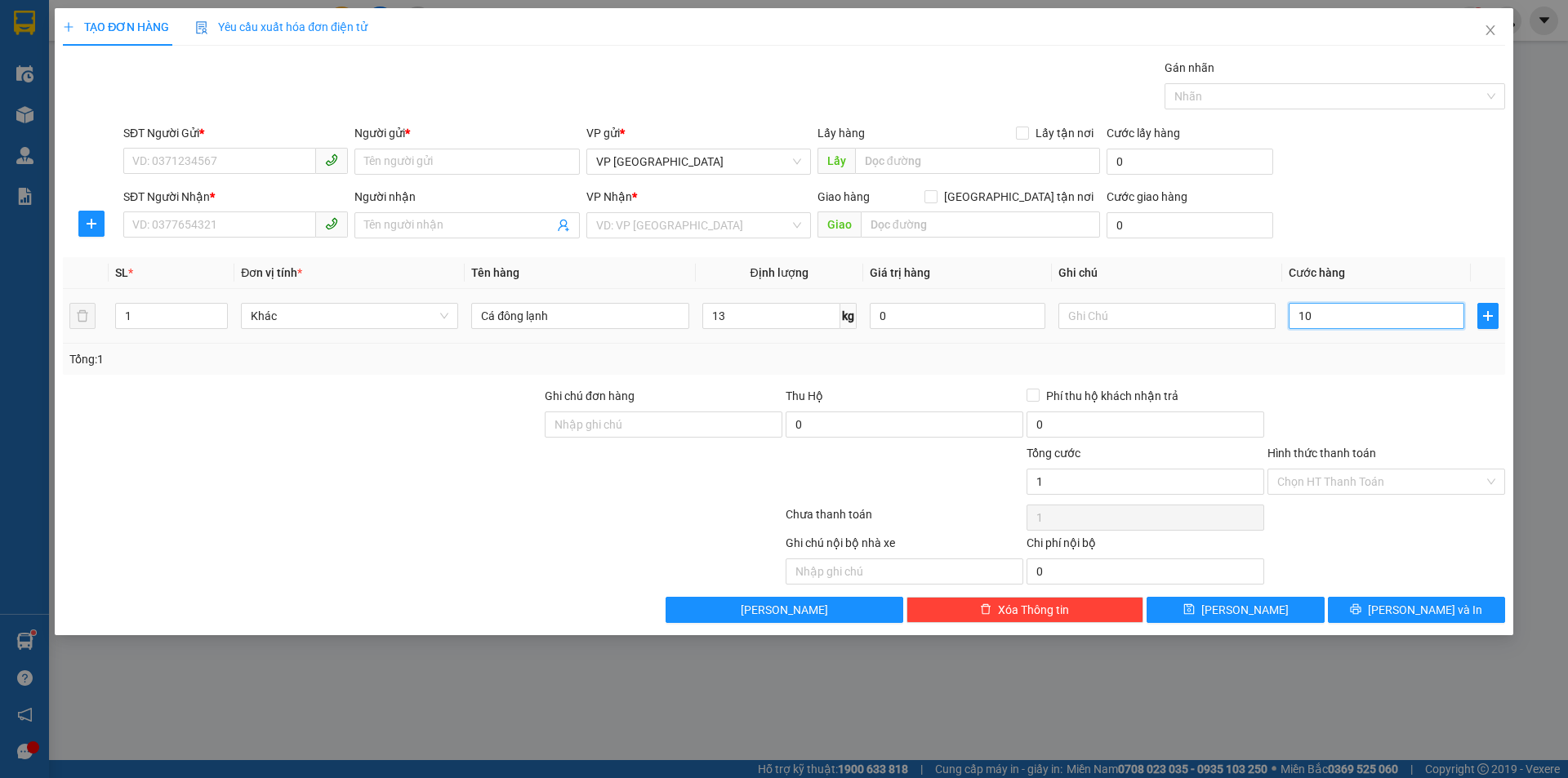
type input "10"
type input "100"
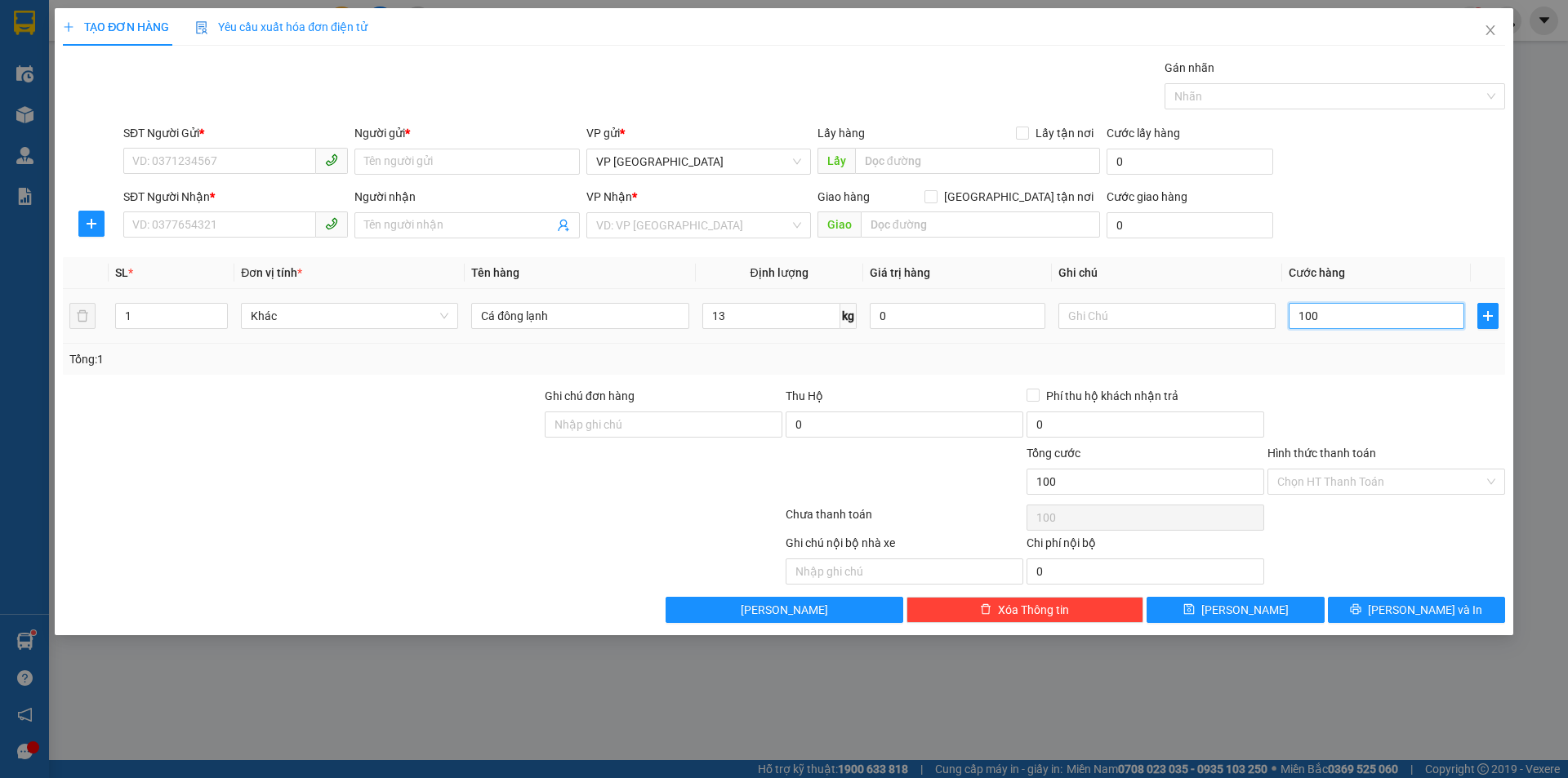
type input "1.000"
type input "10.000"
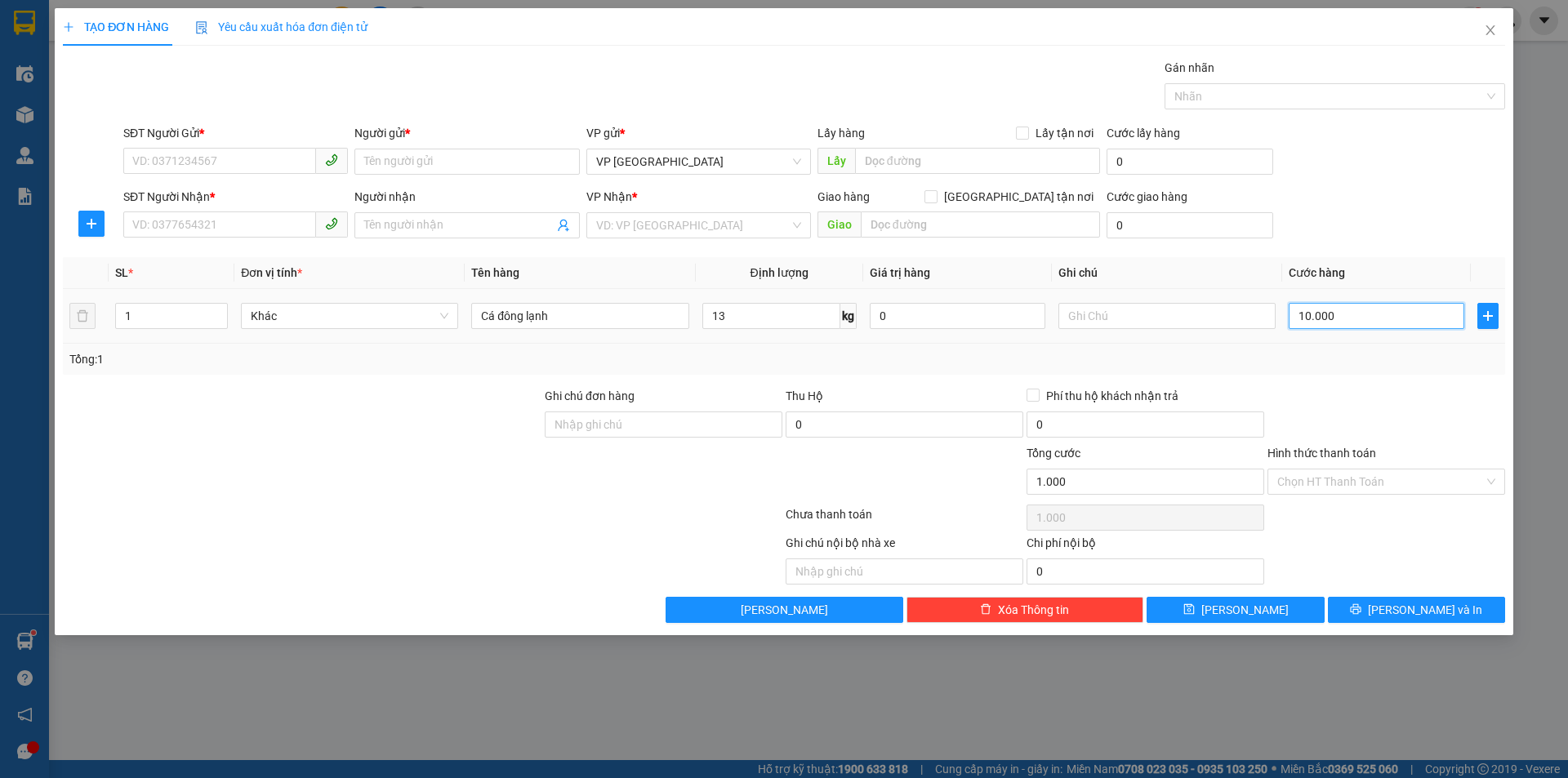
type input "10.000"
type input "100.000"
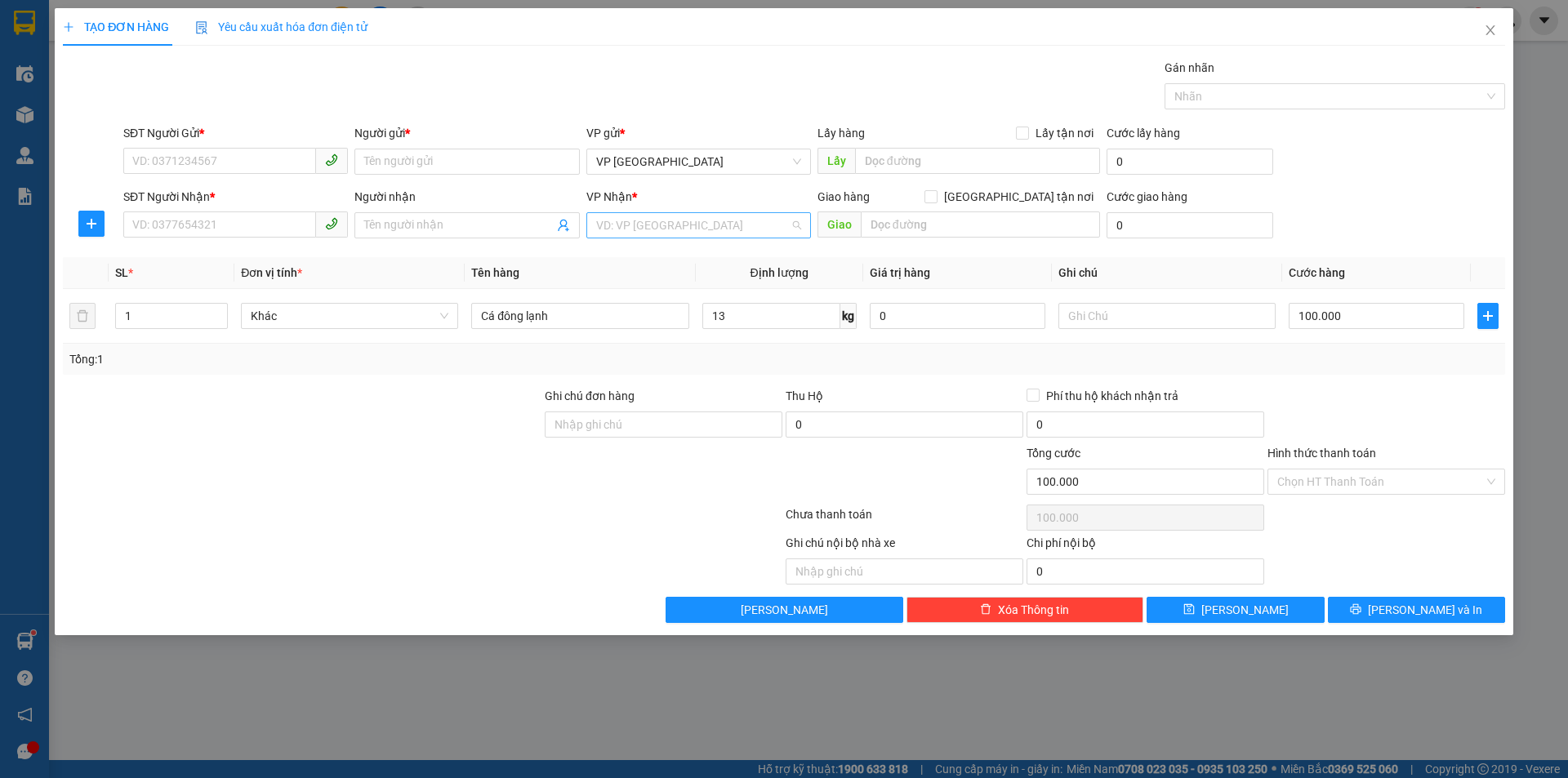
click at [653, 225] on input "search" at bounding box center [692, 225] width 193 height 25
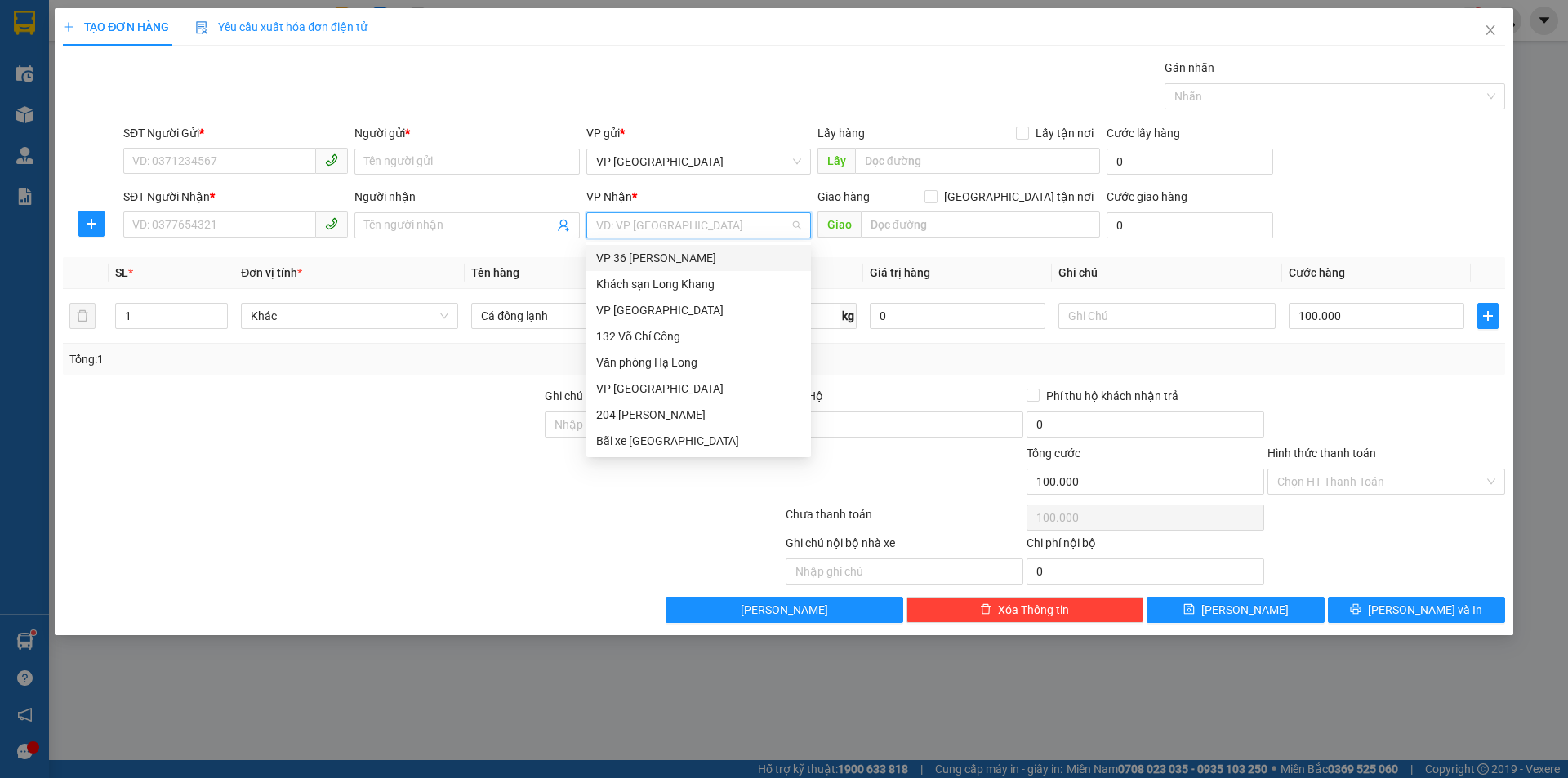
type input "7"
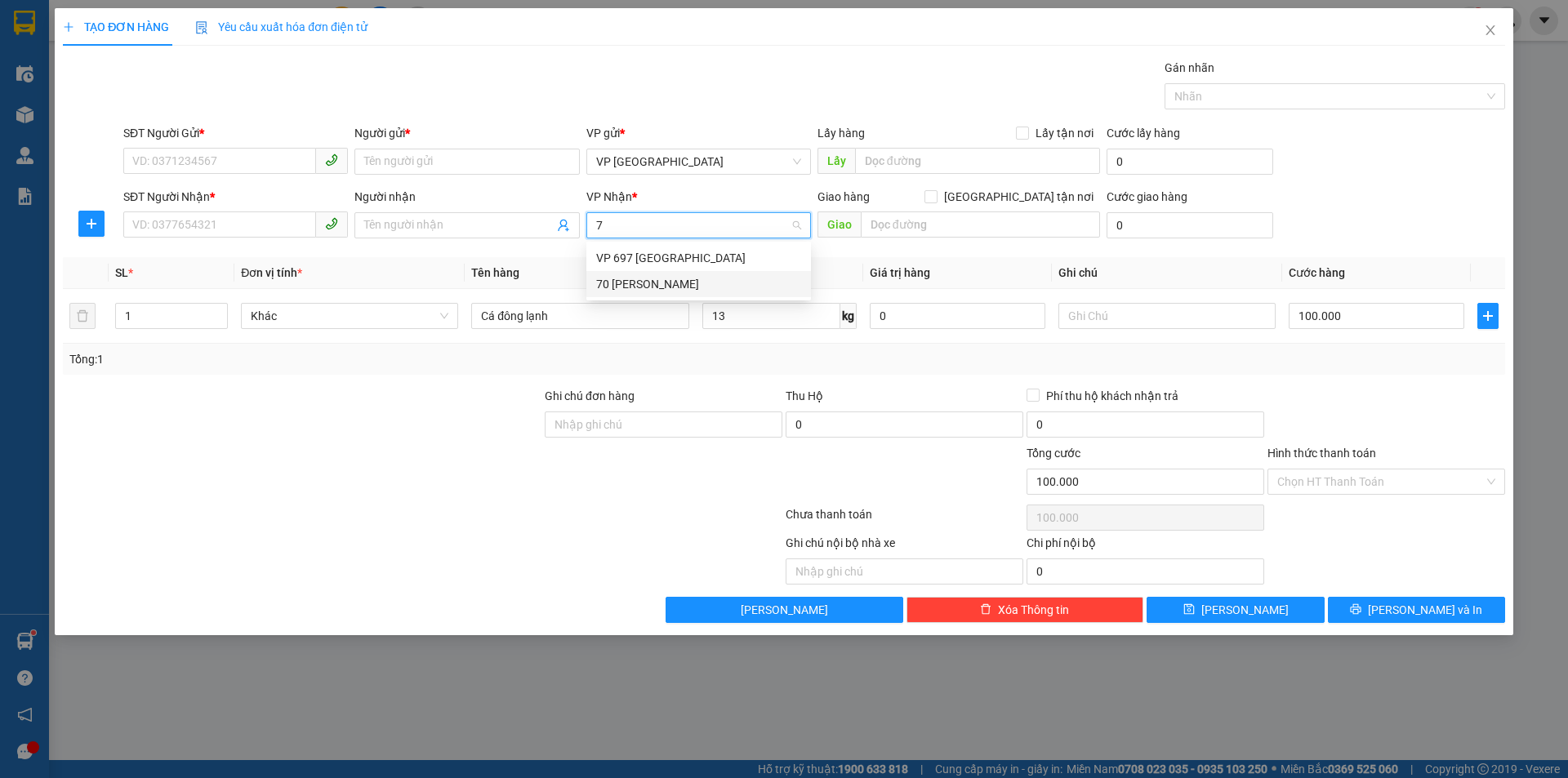
click at [653, 280] on div "70 [PERSON_NAME]" at bounding box center [698, 283] width 205 height 18
click at [212, 219] on input "SĐT Người Nhận *" at bounding box center [220, 224] width 192 height 26
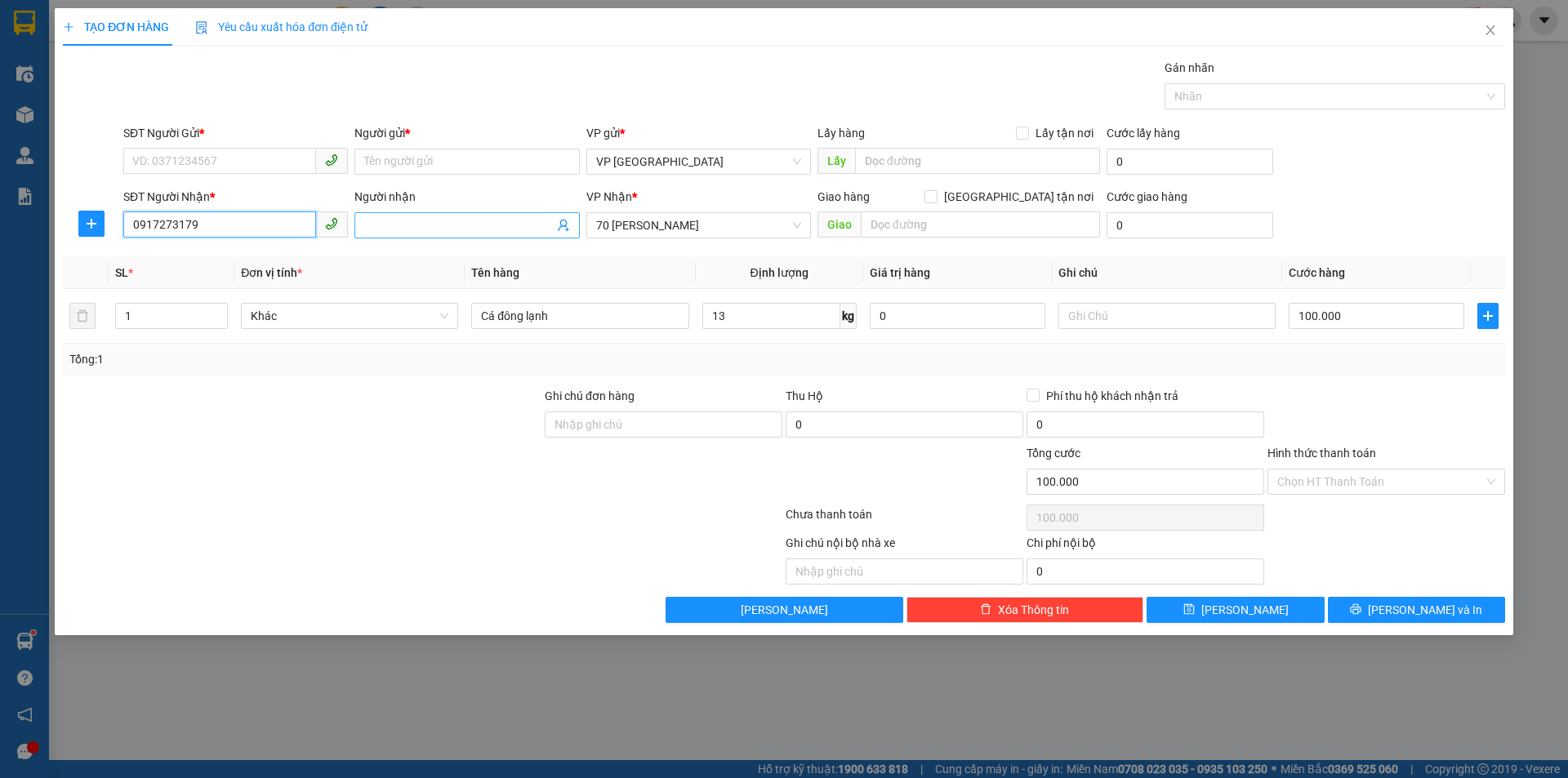
type input "0917273179"
click at [481, 228] on input "Người nhận" at bounding box center [459, 225] width 189 height 18
type input "[PERSON_NAME]"
click at [441, 158] on input "Người gửi *" at bounding box center [467, 161] width 225 height 26
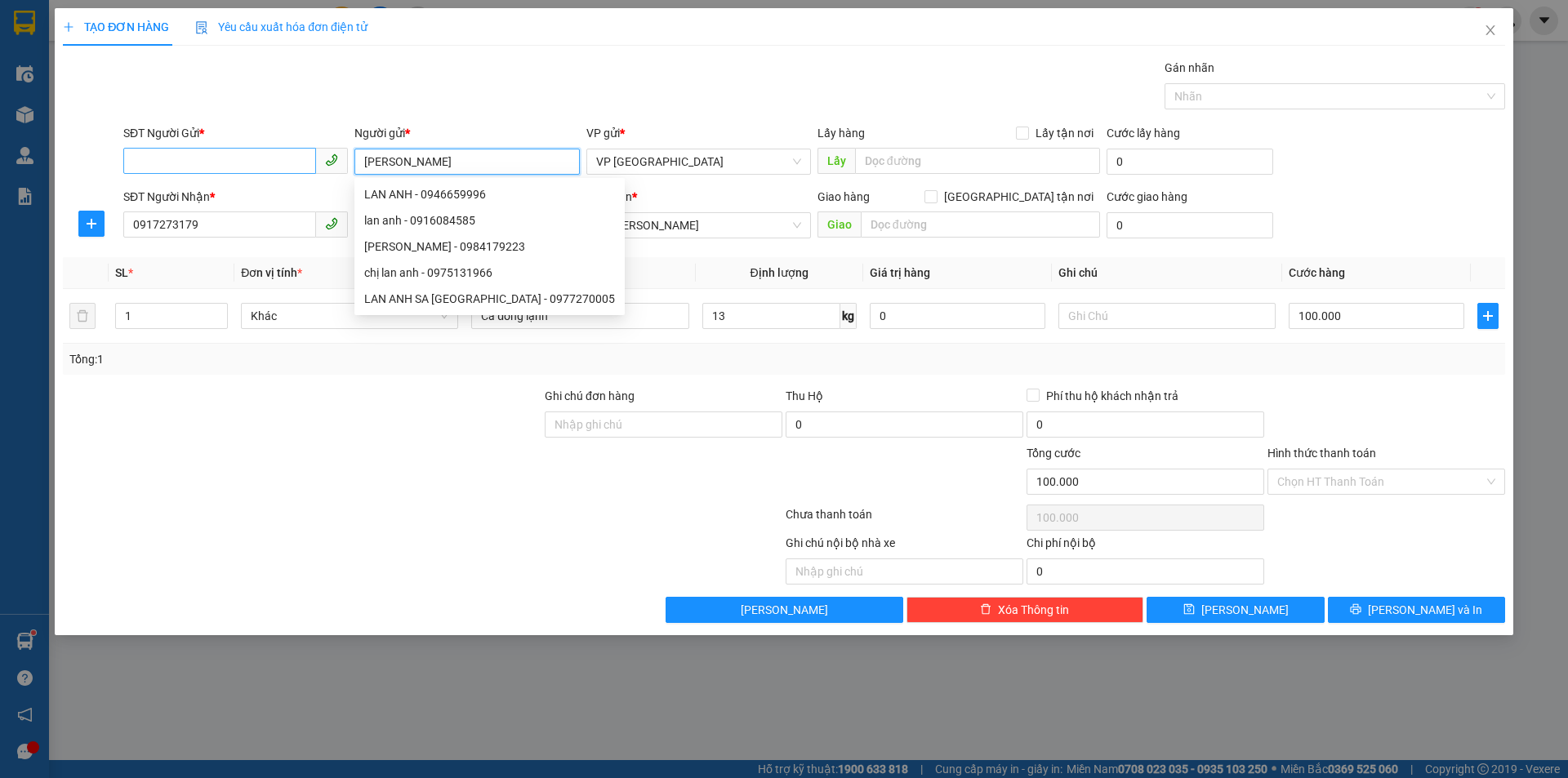
type input "[PERSON_NAME]"
click at [257, 152] on input "SĐT Người Gửi *" at bounding box center [220, 161] width 192 height 26
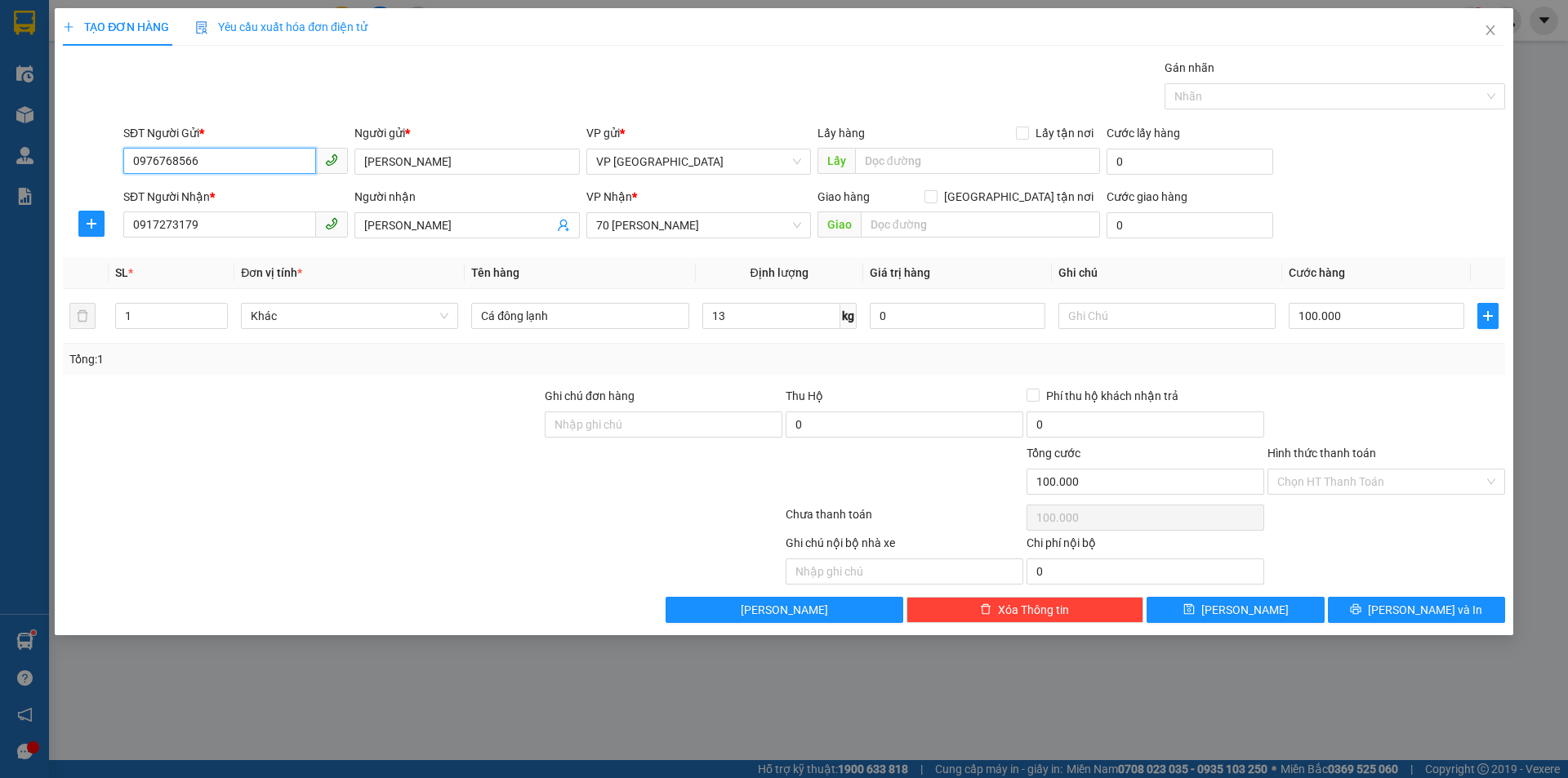
type input "0976768566"
click at [1365, 386] on div "Transit Pickup Surcharge Ids Transit Deliver Surcharge Ids Transit Deliver Surc…" at bounding box center [783, 340] width 1442 height 564
click at [1407, 606] on span "[PERSON_NAME] và In" at bounding box center [1425, 610] width 114 height 18
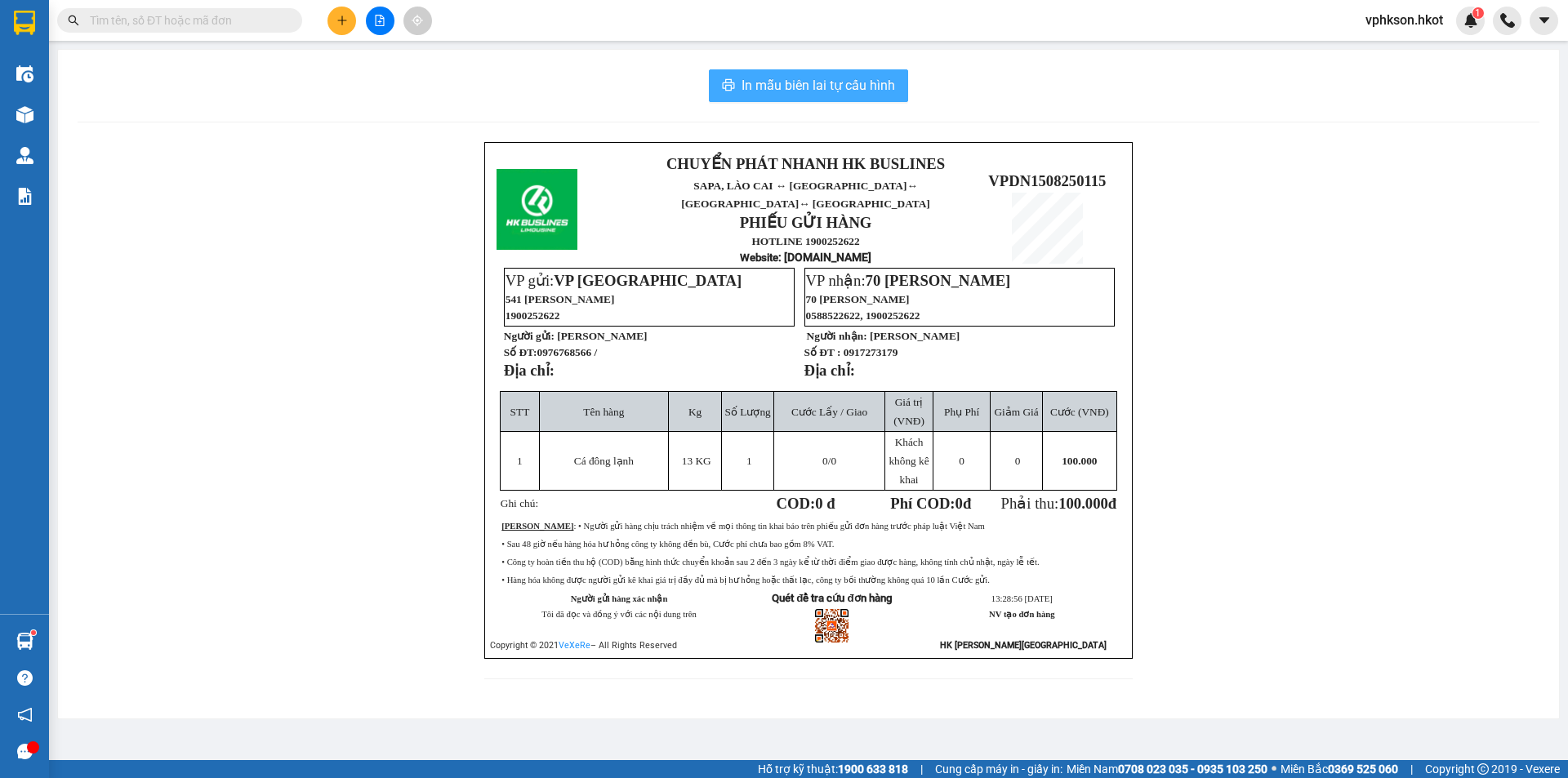
click at [836, 79] on span "In mẫu biên lai tự cấu hình" at bounding box center [818, 85] width 154 height 21
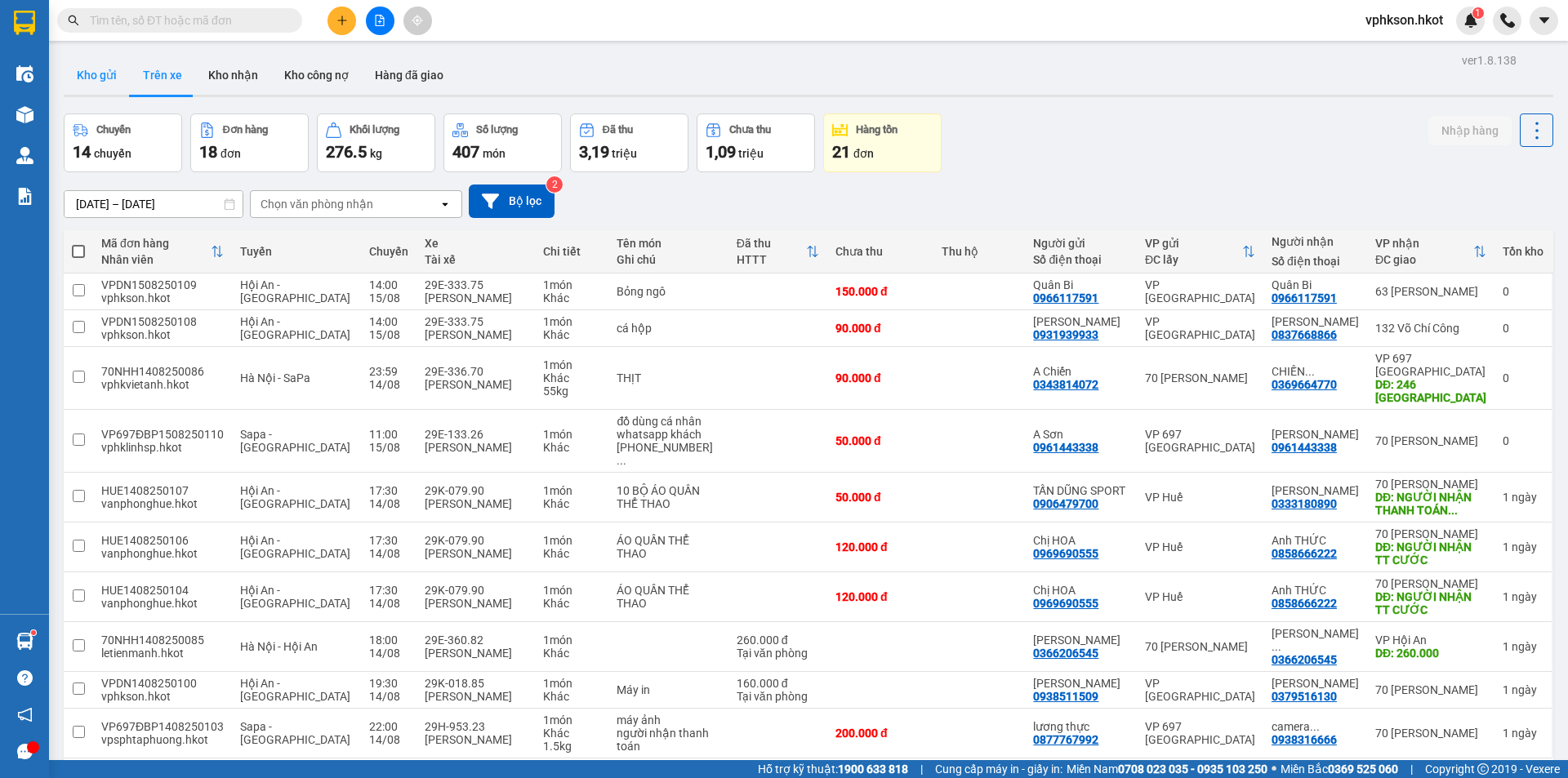
click at [99, 82] on button "Kho gửi" at bounding box center [96, 76] width 66 height 40
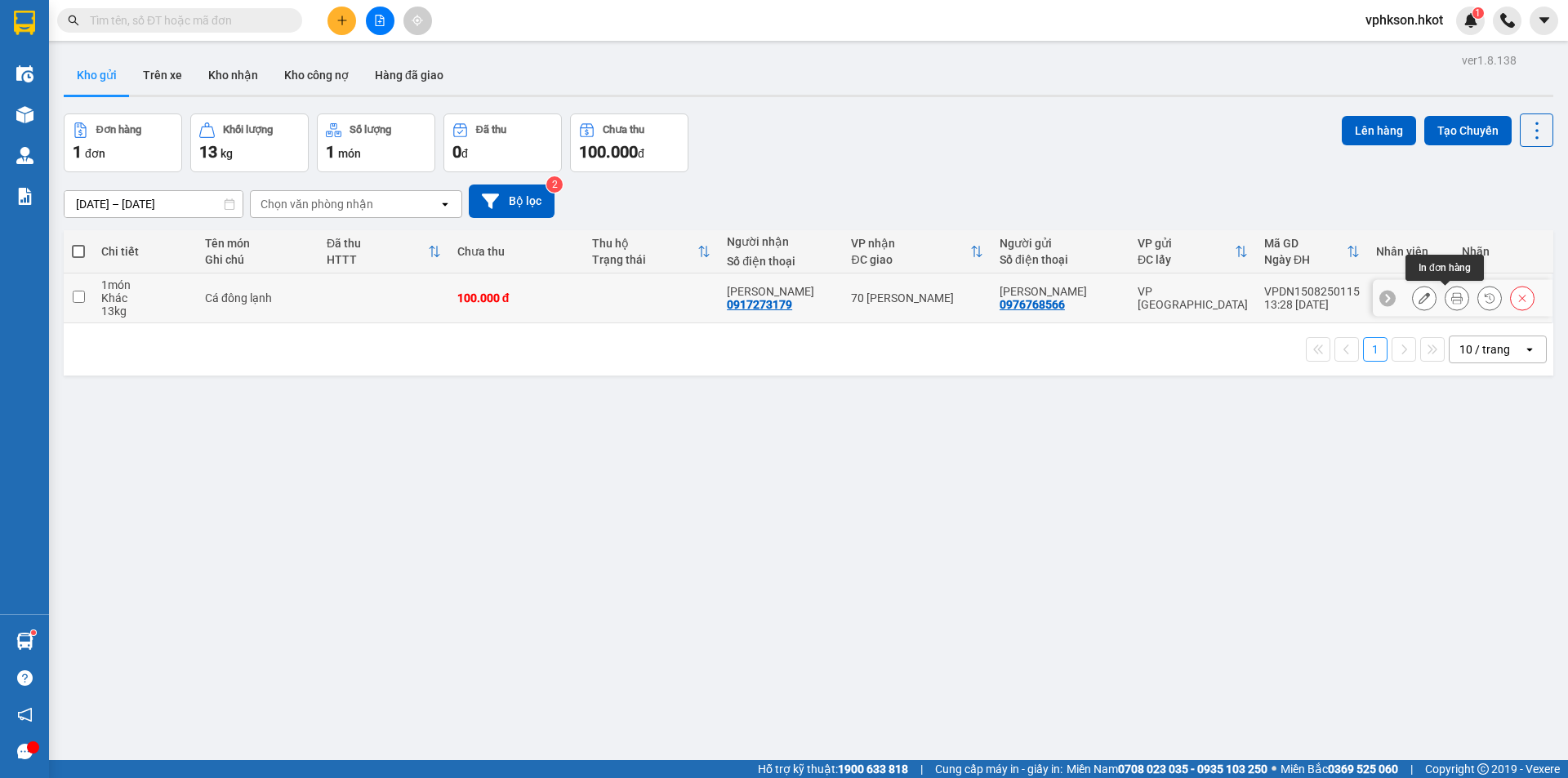
click at [1445, 297] on button at bounding box center [1456, 298] width 23 height 28
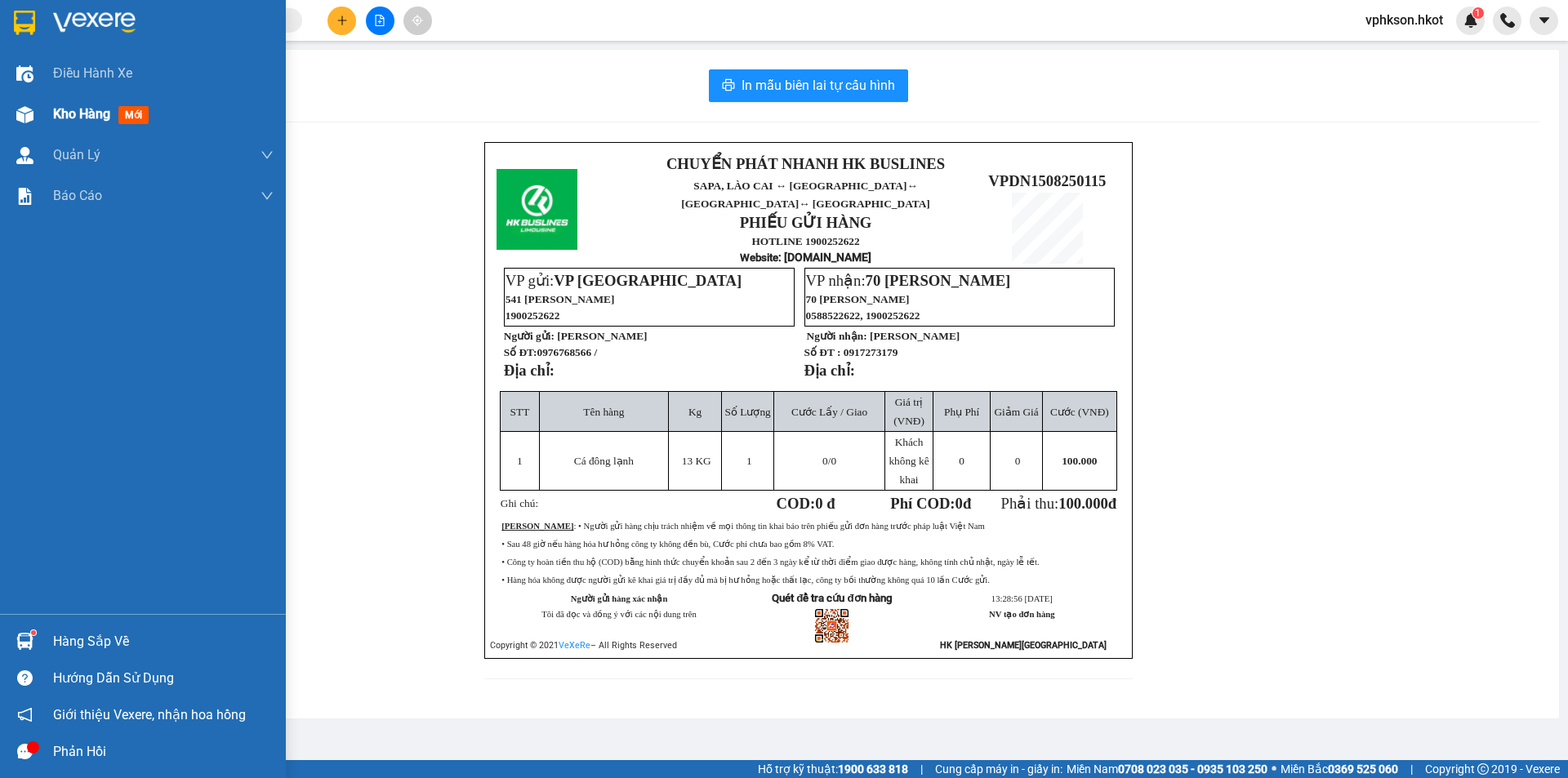
click at [88, 110] on span "Kho hàng" at bounding box center [82, 114] width 58 height 15
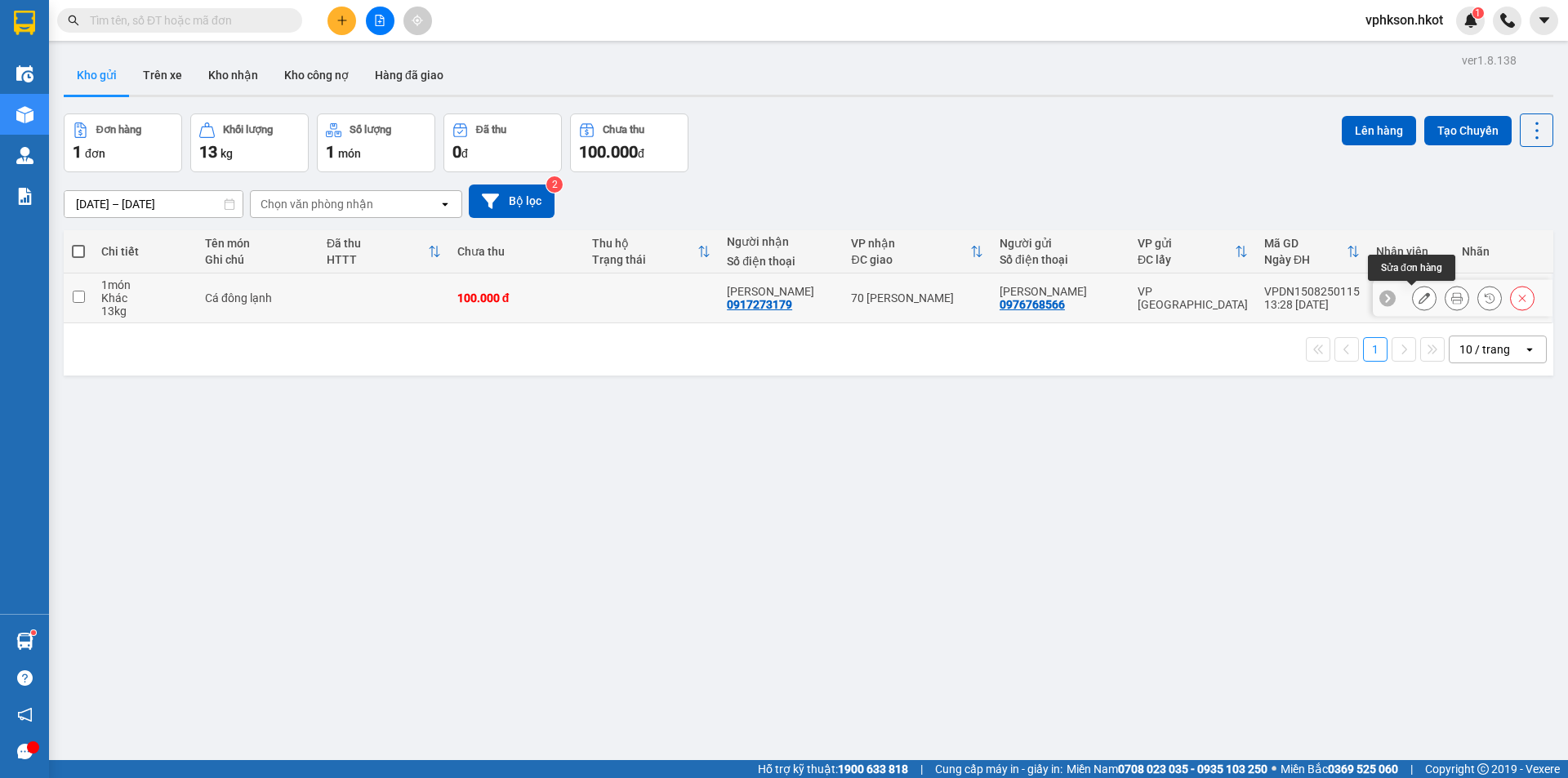
click at [1419, 298] on icon at bounding box center [1424, 297] width 11 height 11
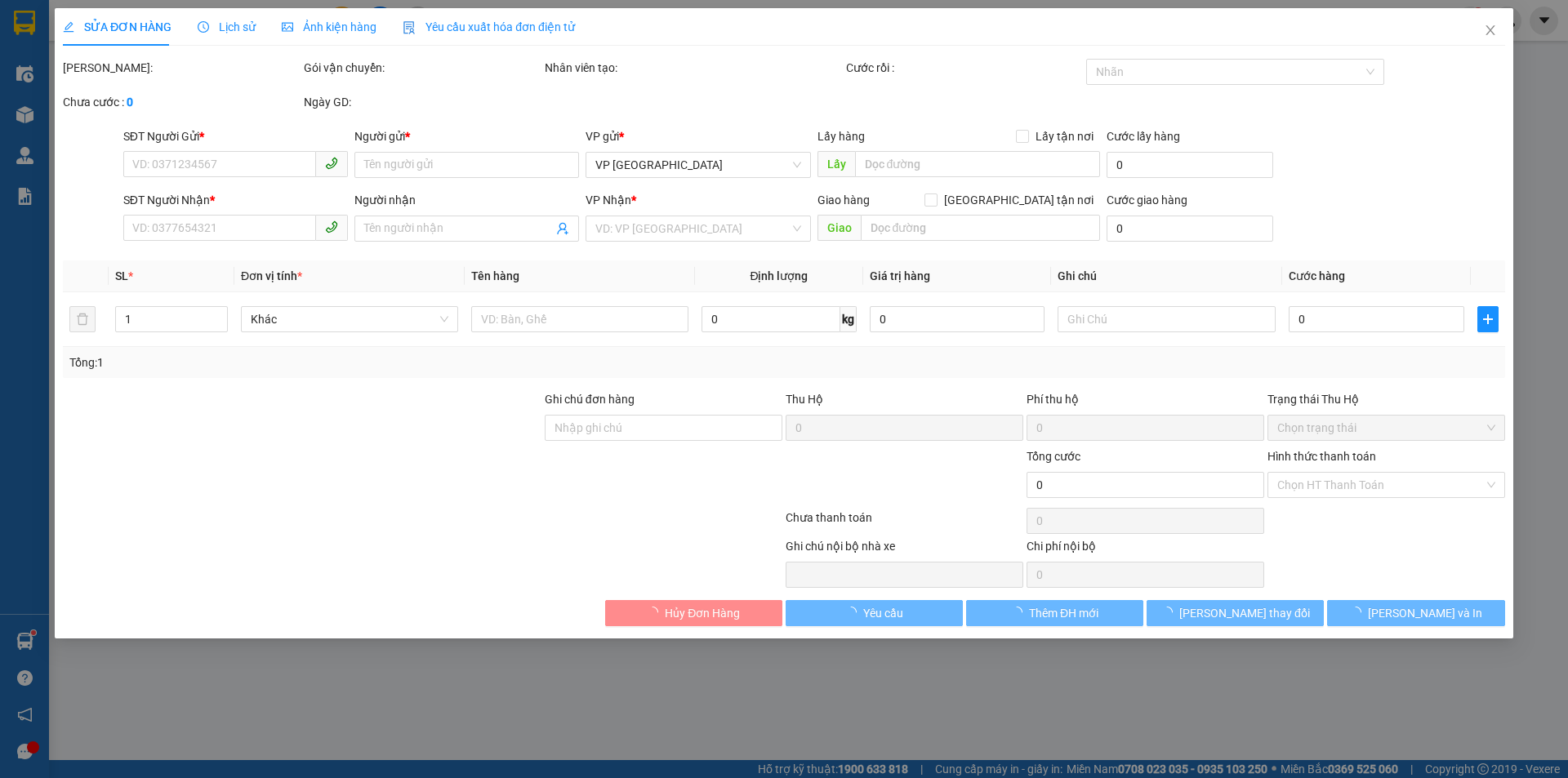
type input "0976768566"
type input "[PERSON_NAME]"
type input "0917273179"
type input "[PERSON_NAME]"
type input "100.000"
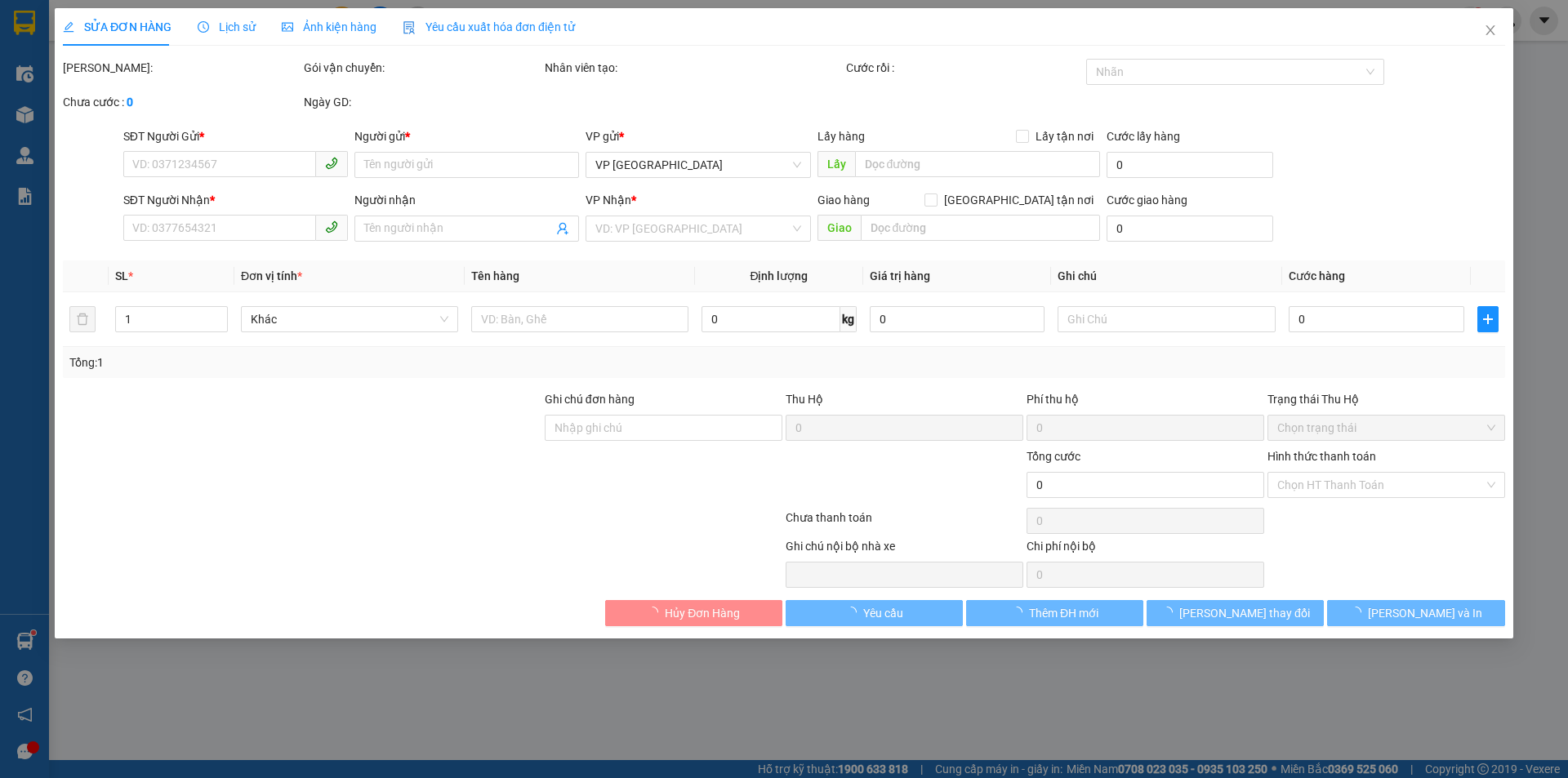
type input "100.000"
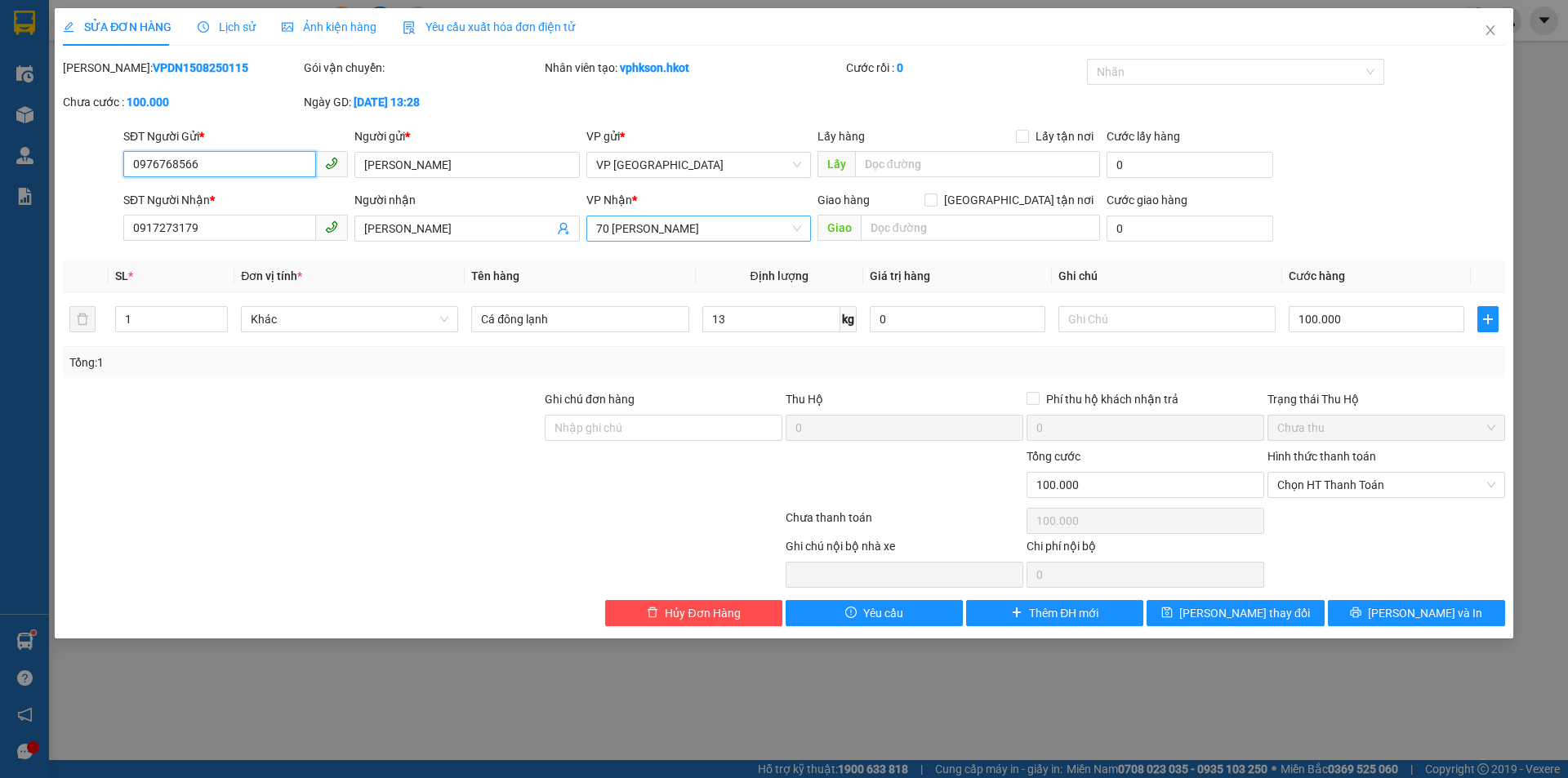
click at [659, 231] on span "70 [PERSON_NAME]" at bounding box center [698, 228] width 205 height 25
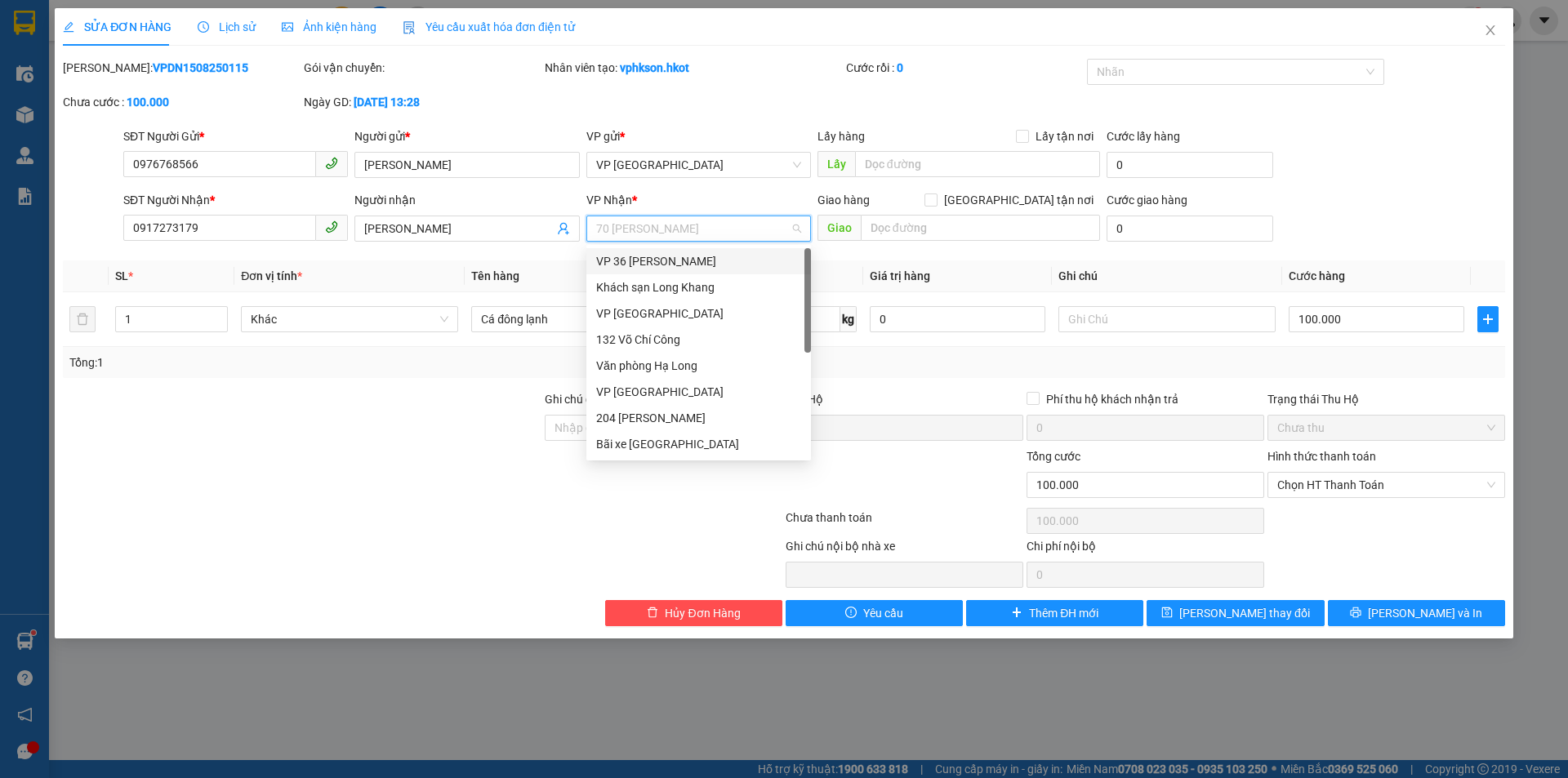
click at [667, 268] on div "VP 36 [PERSON_NAME]" at bounding box center [698, 261] width 205 height 18
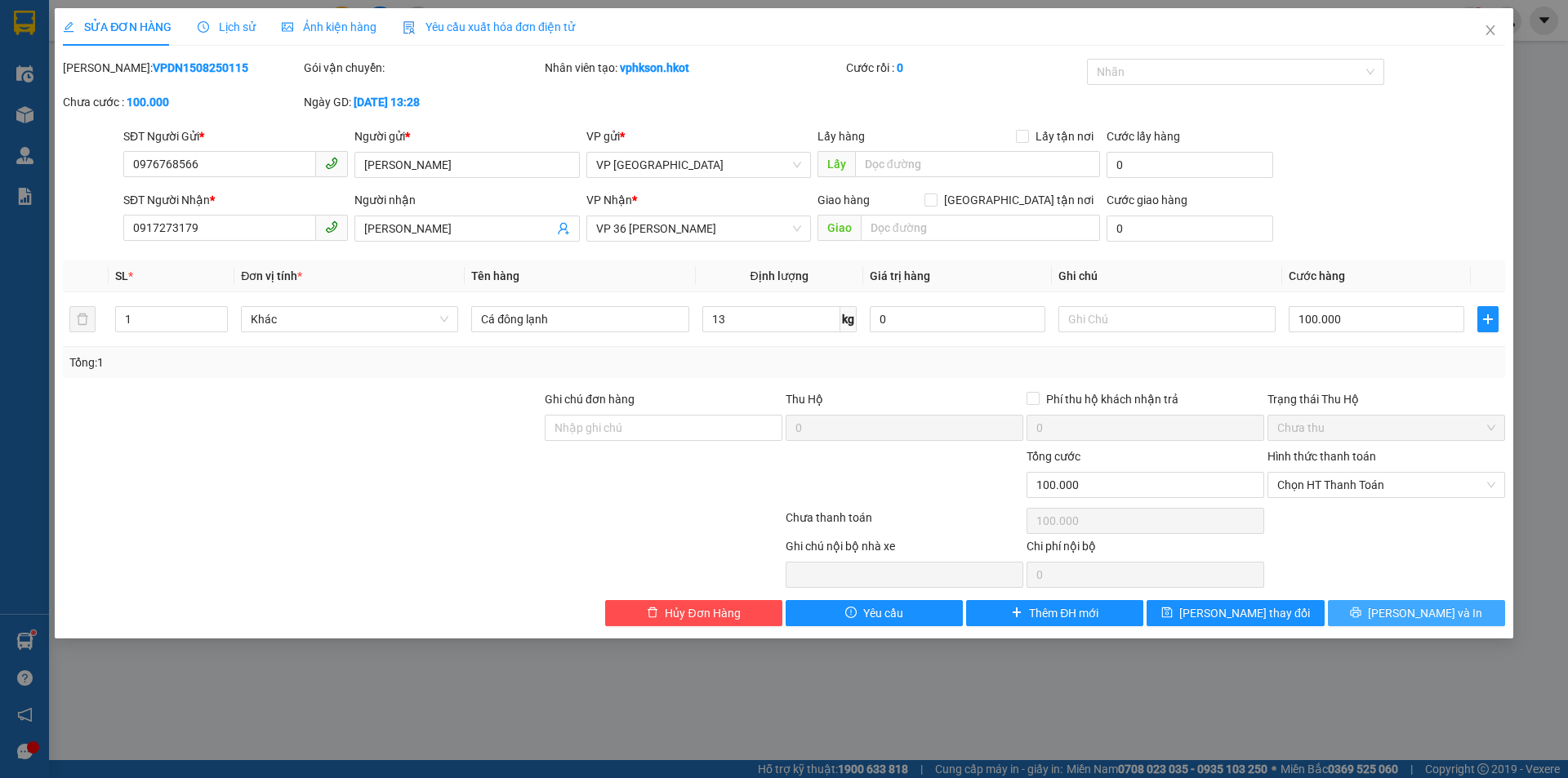
click at [1431, 608] on span "[PERSON_NAME] và In" at bounding box center [1425, 613] width 114 height 18
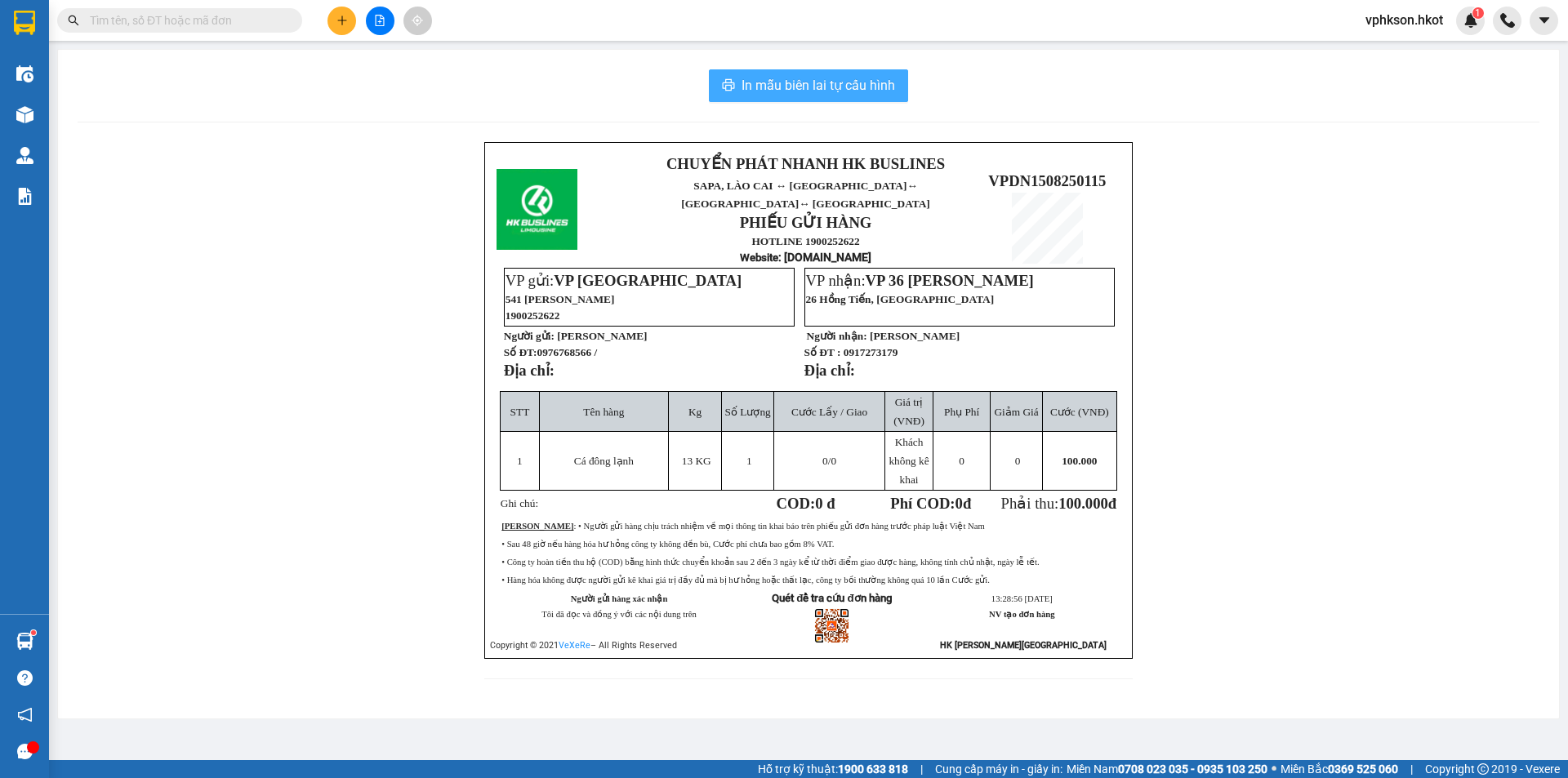
click at [855, 79] on span "In mẫu biên lai tự cấu hình" at bounding box center [818, 85] width 154 height 21
